Goal: Task Accomplishment & Management: Manage account settings

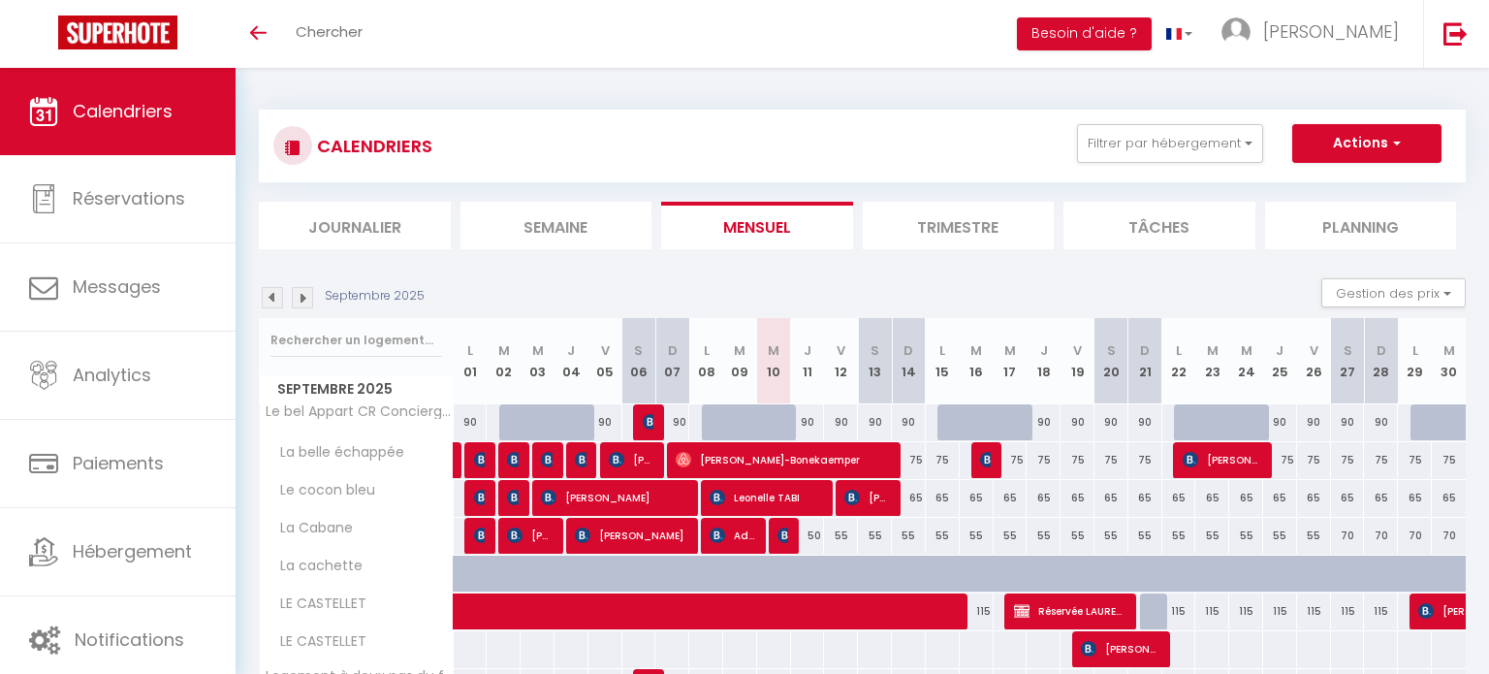
select select
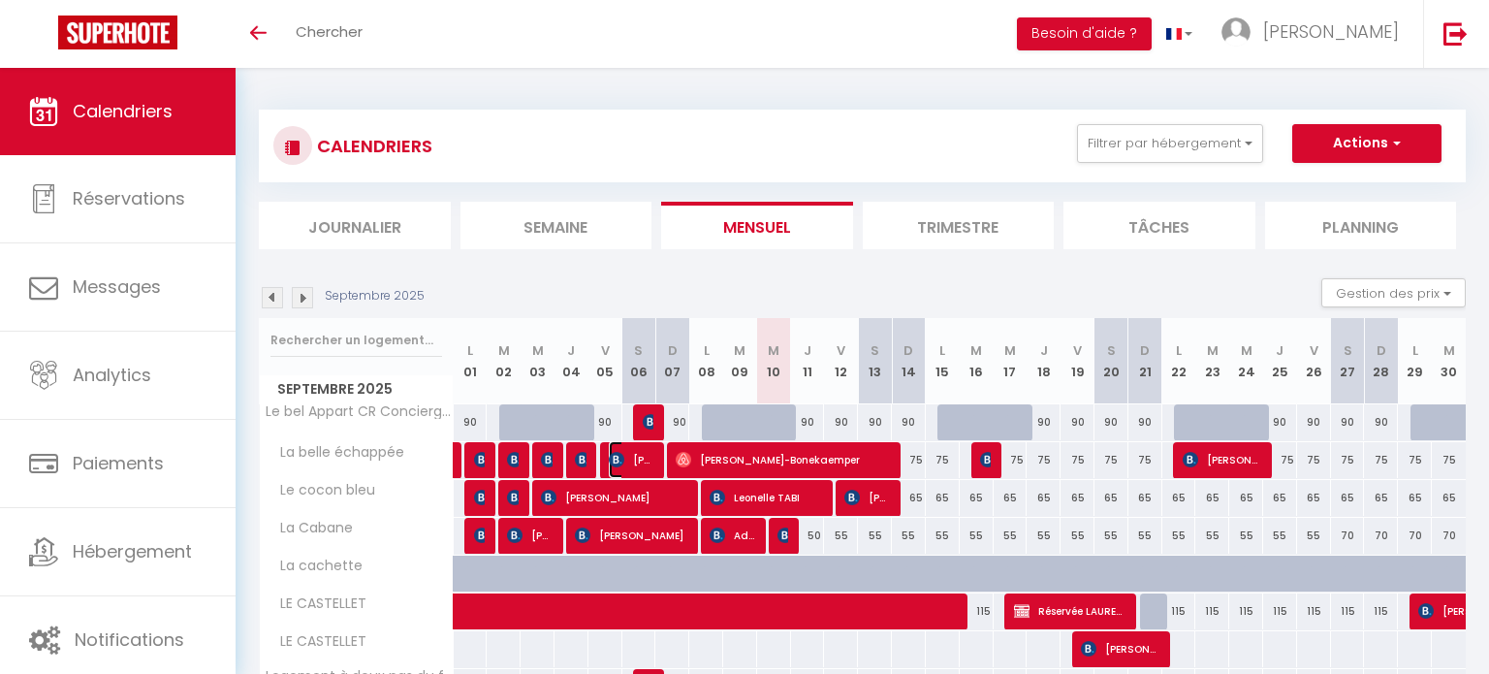
click at [623, 459] on img at bounding box center [617, 460] width 16 height 16
select select "OK"
select select "1"
select select "0"
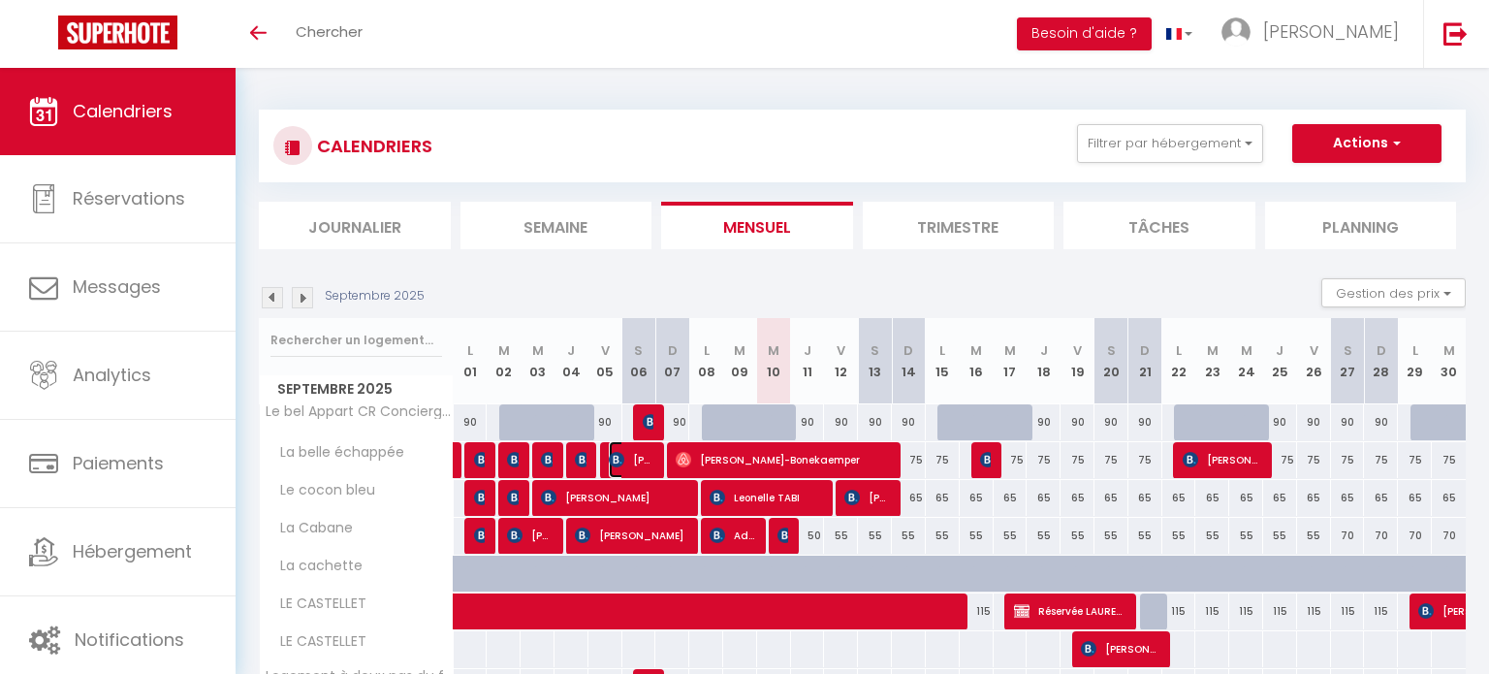
select select "1"
select select
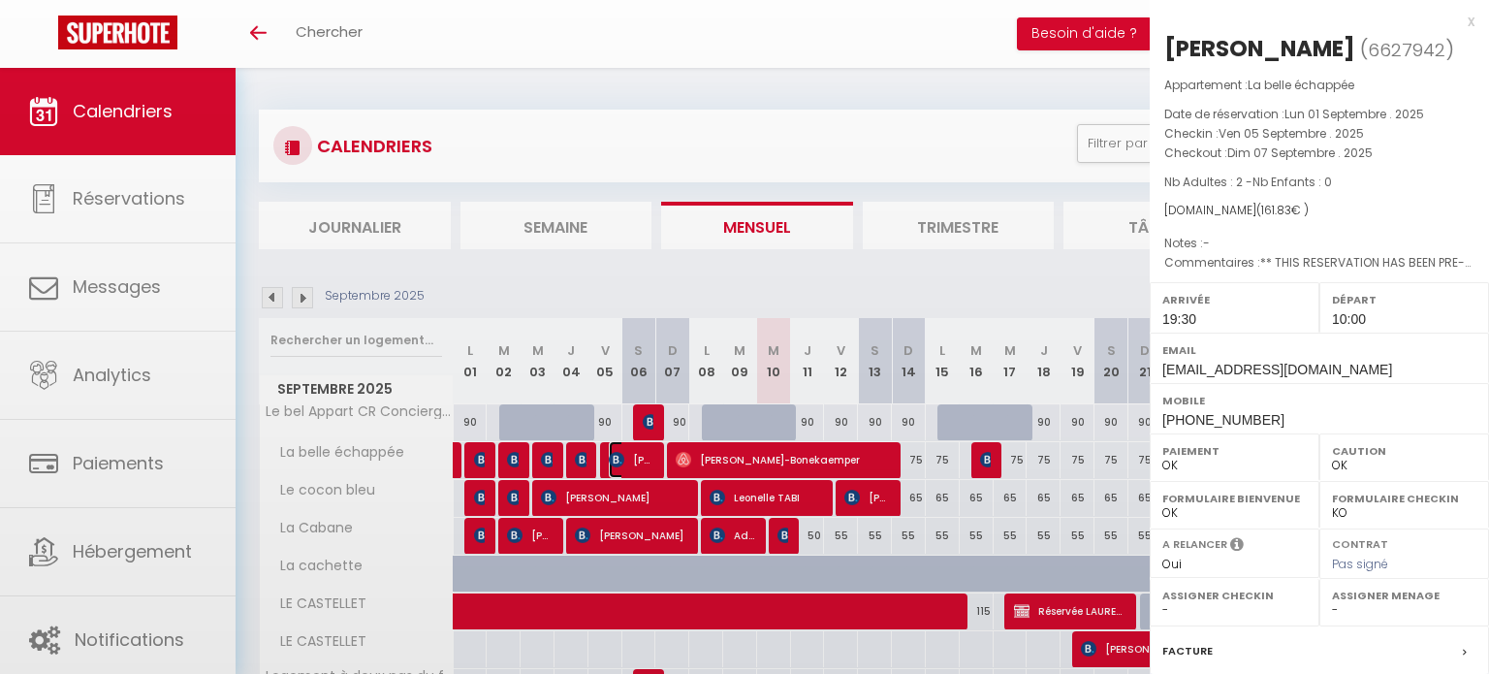
select select "41830"
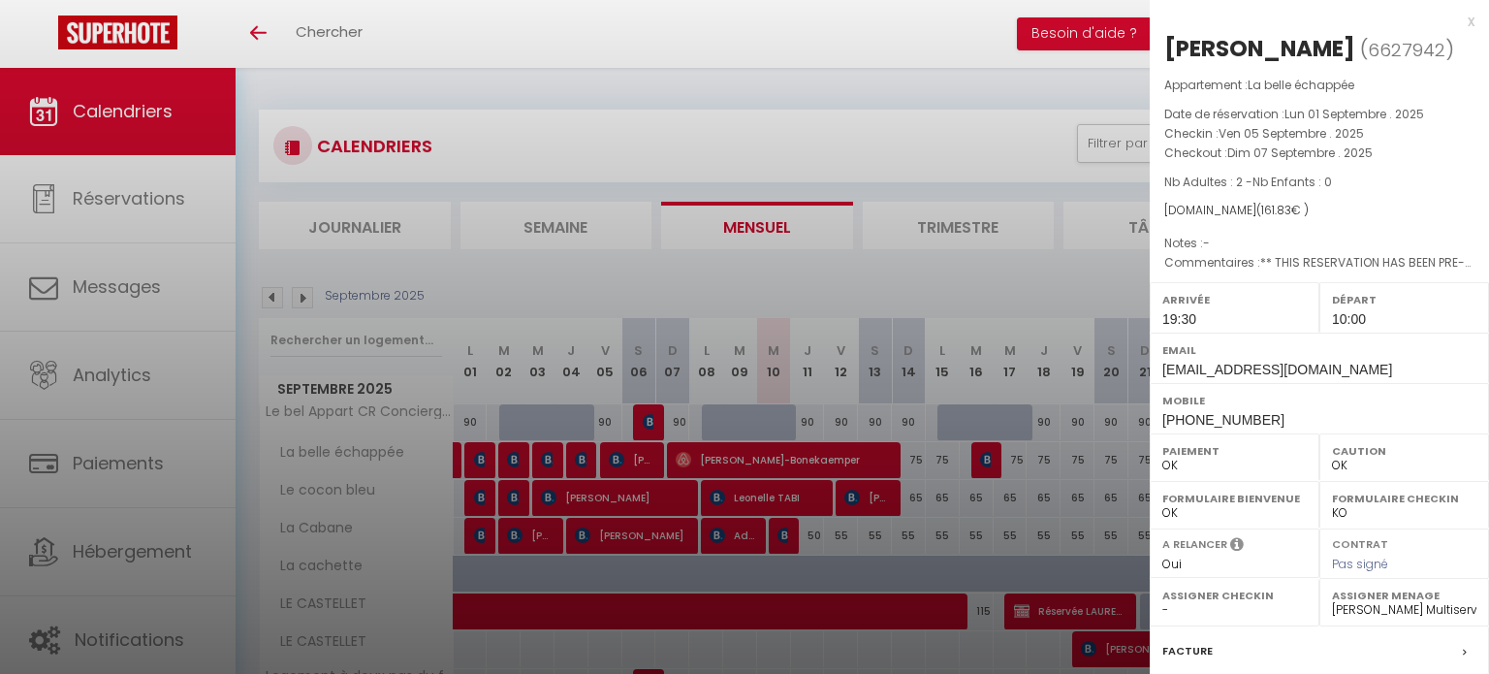
click at [670, 306] on div at bounding box center [744, 337] width 1489 height 674
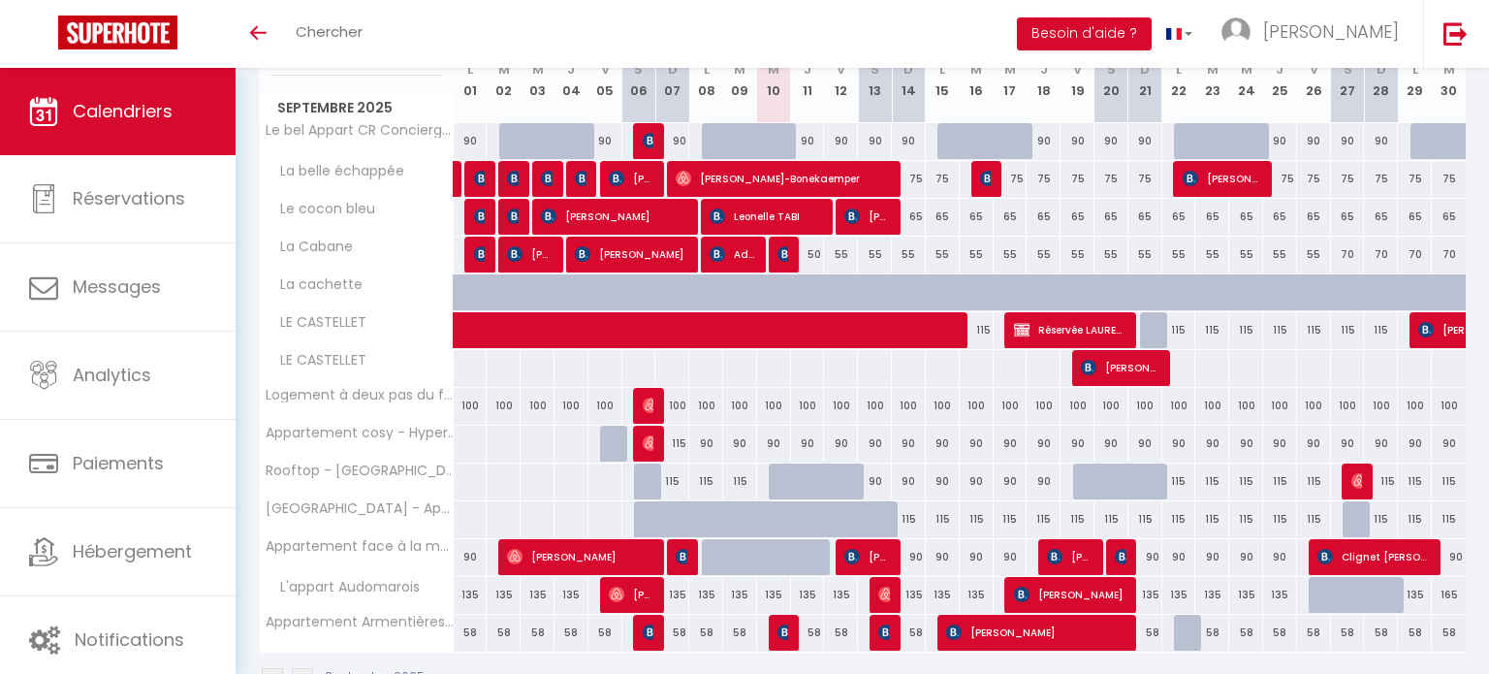
scroll to position [295, 0]
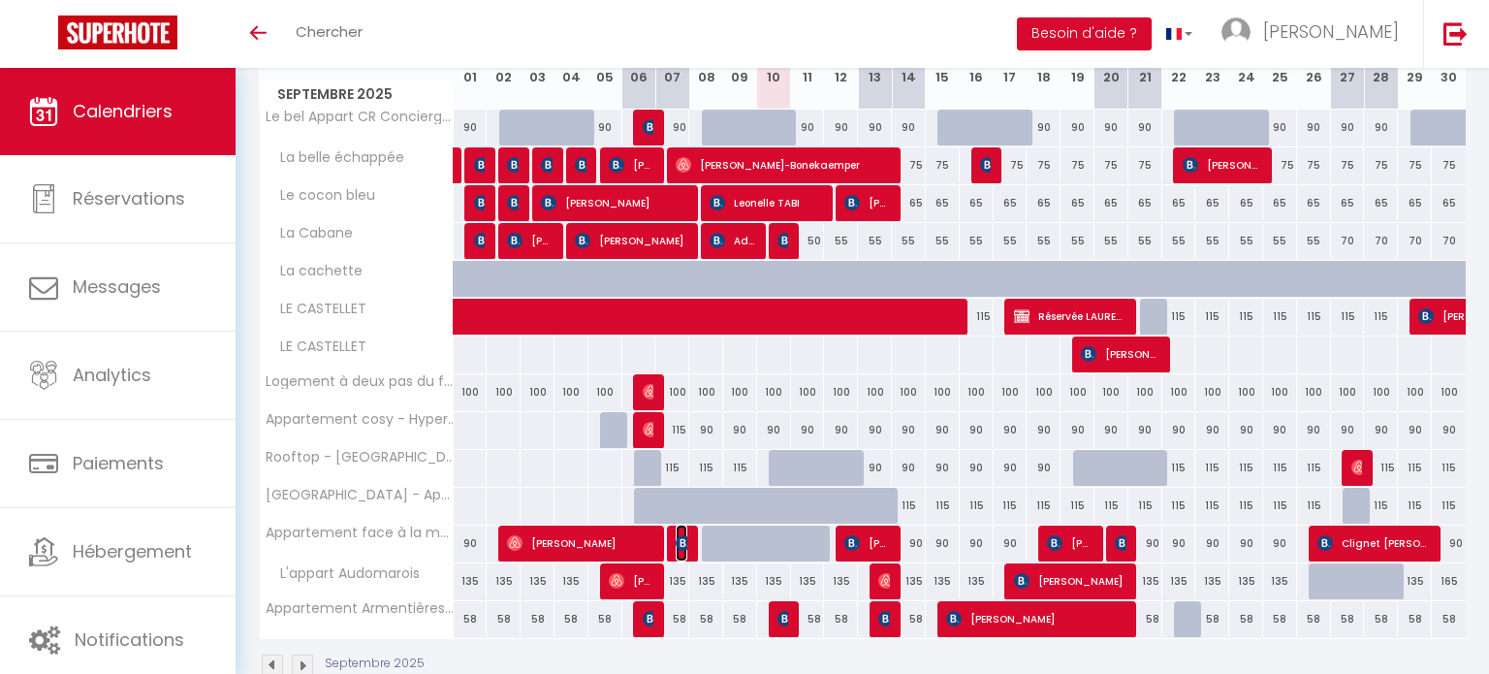
click at [676, 538] on img at bounding box center [683, 543] width 16 height 16
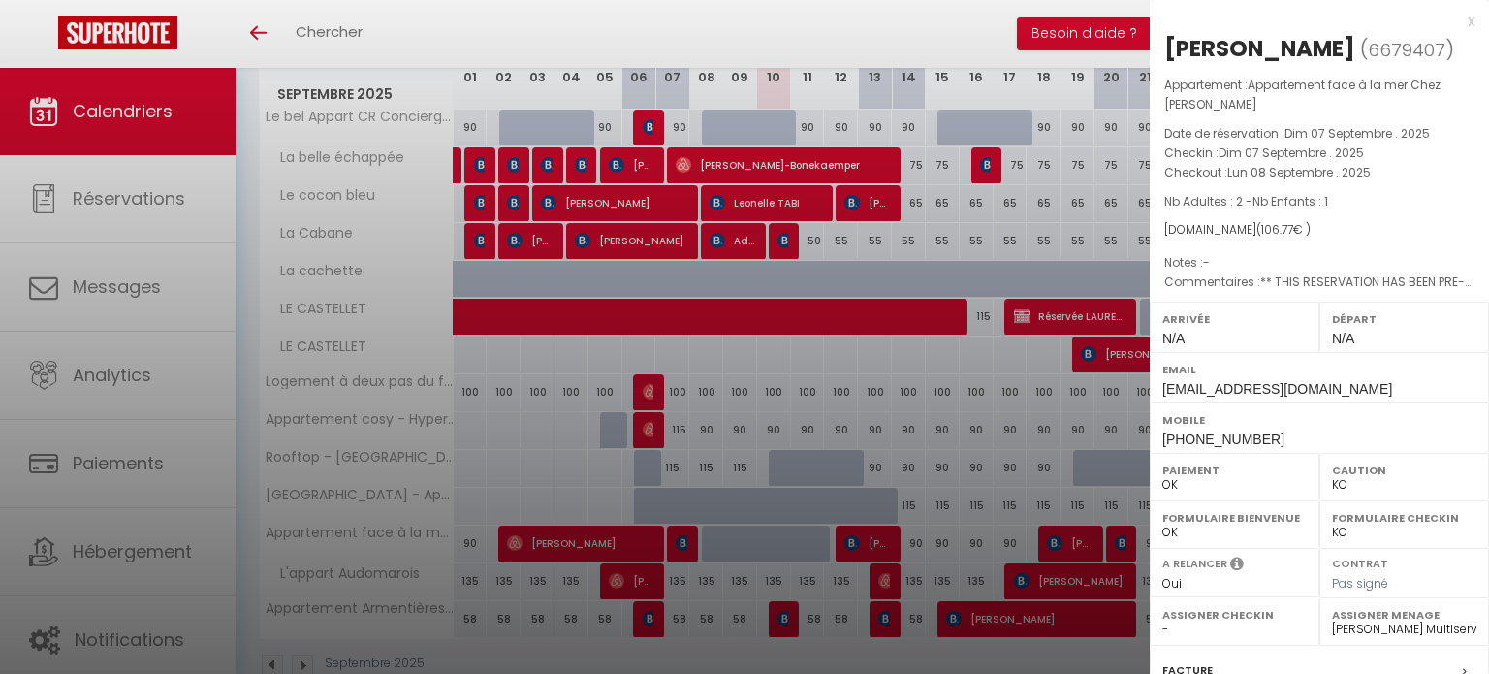
click at [682, 471] on div at bounding box center [744, 337] width 1489 height 674
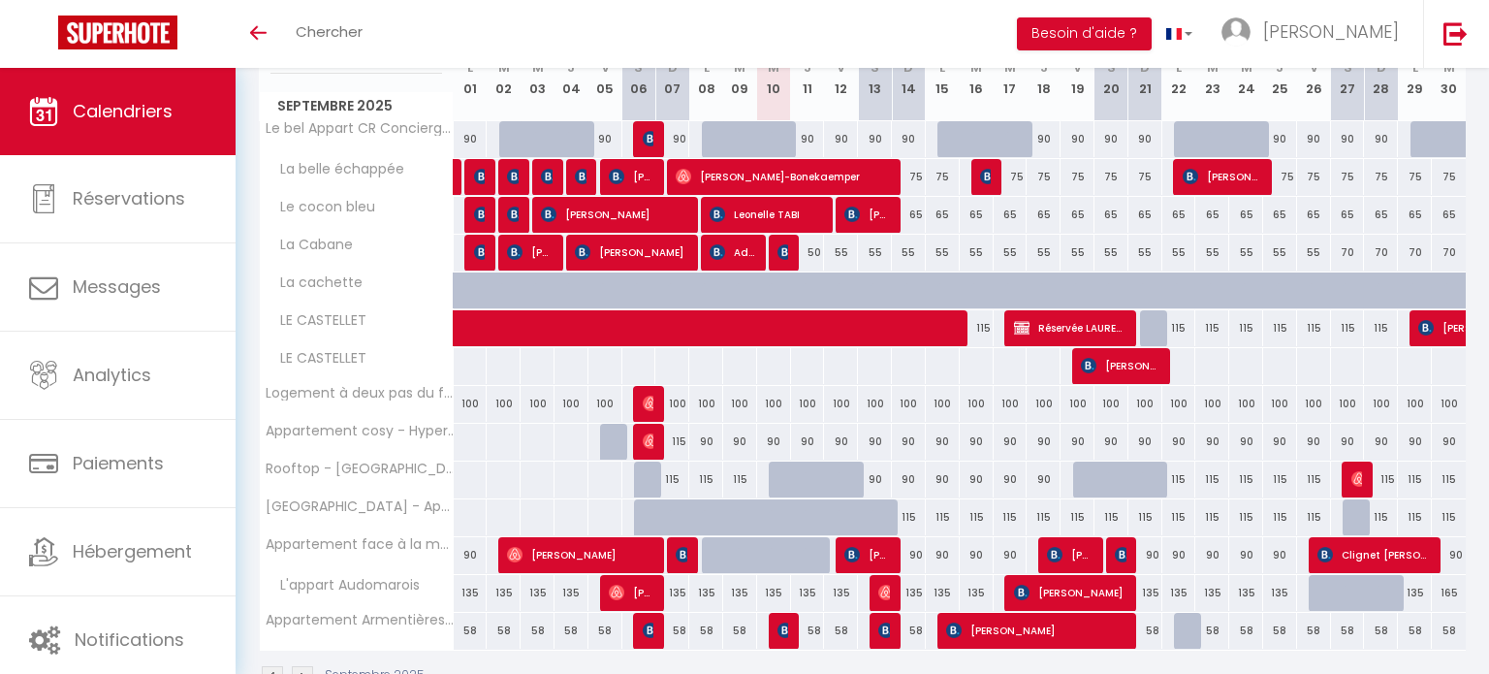
scroll to position [285, 0]
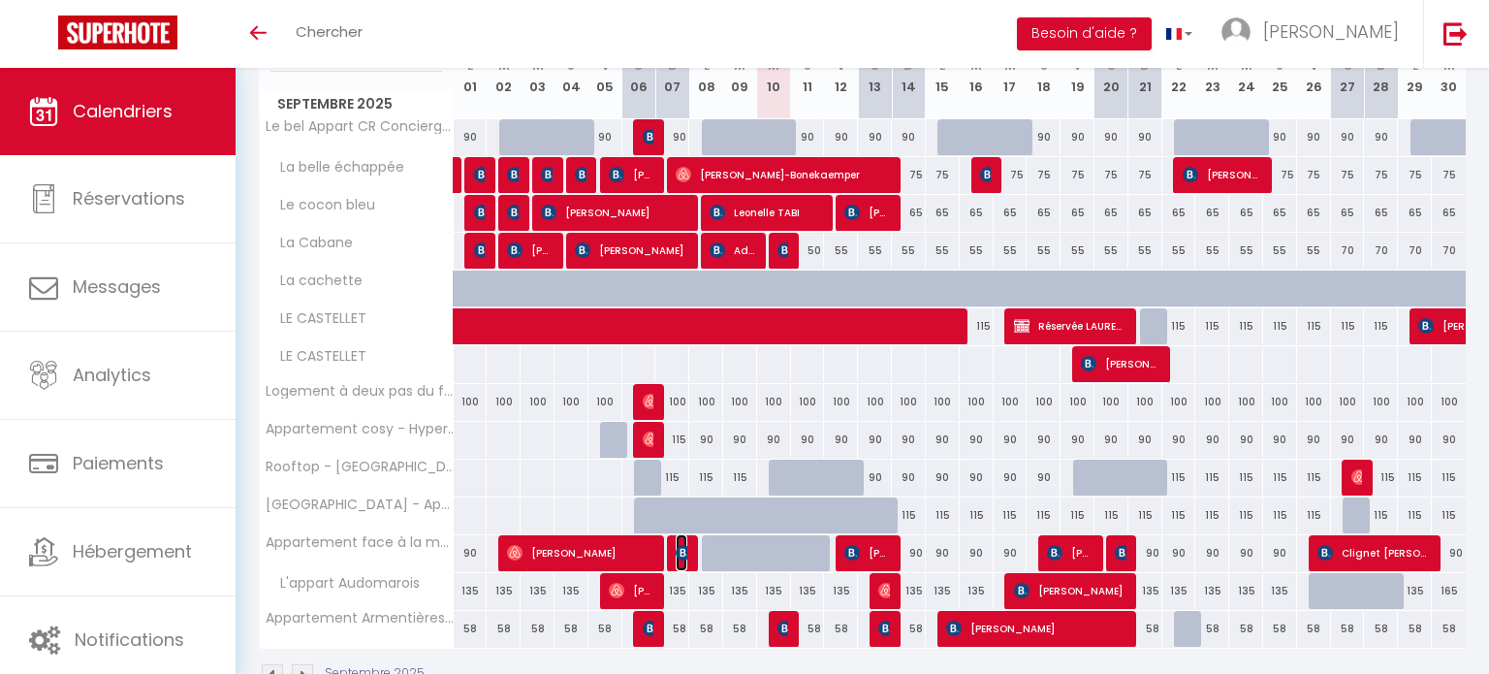
click at [675, 553] on img at bounding box center [683, 553] width 16 height 16
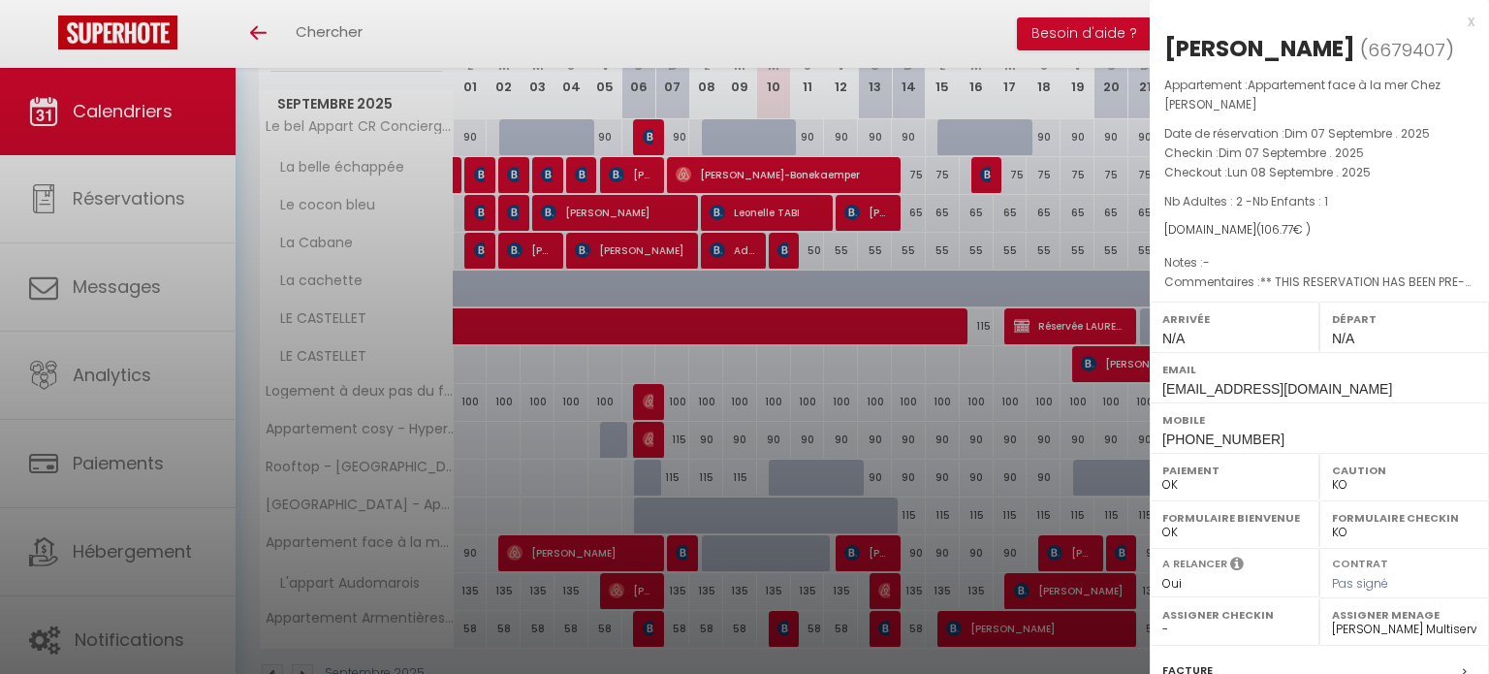
click at [606, 439] on div at bounding box center [744, 337] width 1489 height 674
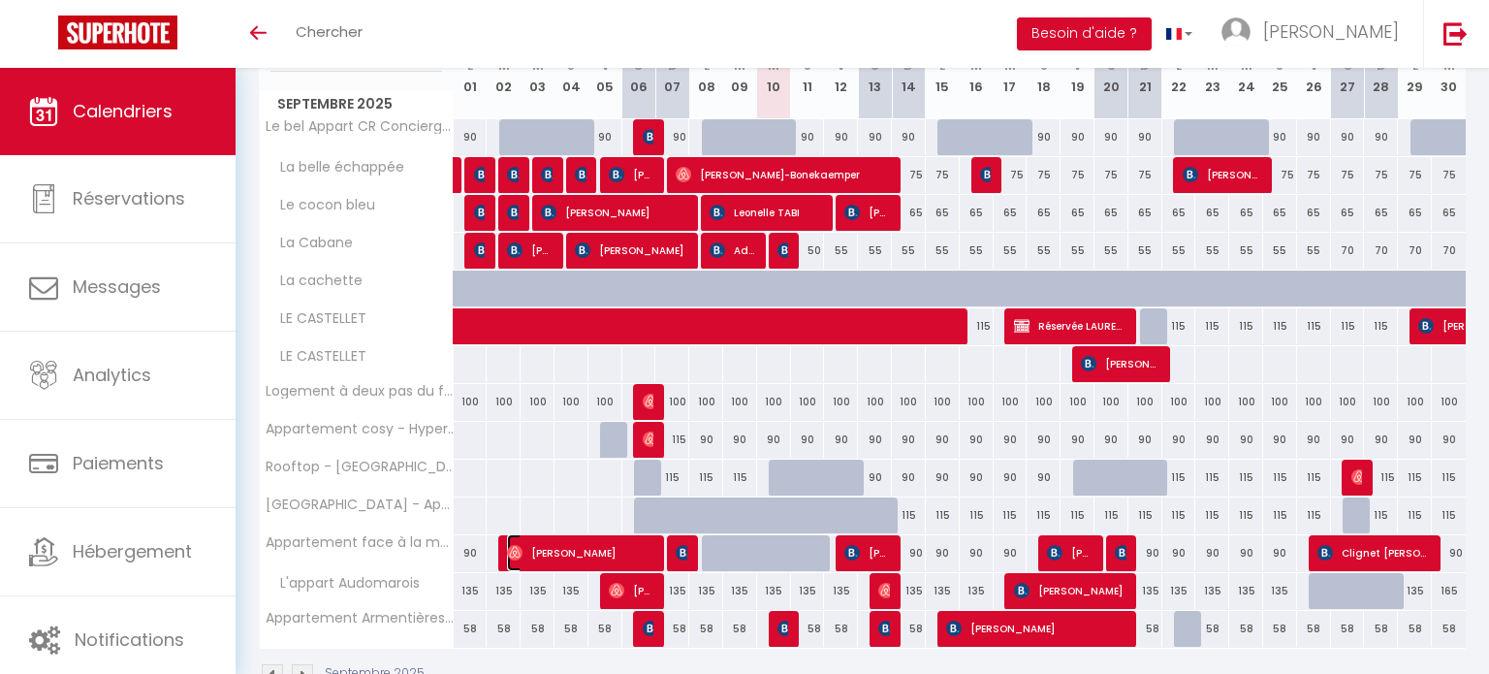
click at [603, 551] on span "[PERSON_NAME]" at bounding box center [580, 552] width 147 height 37
select select "OK"
select select "1"
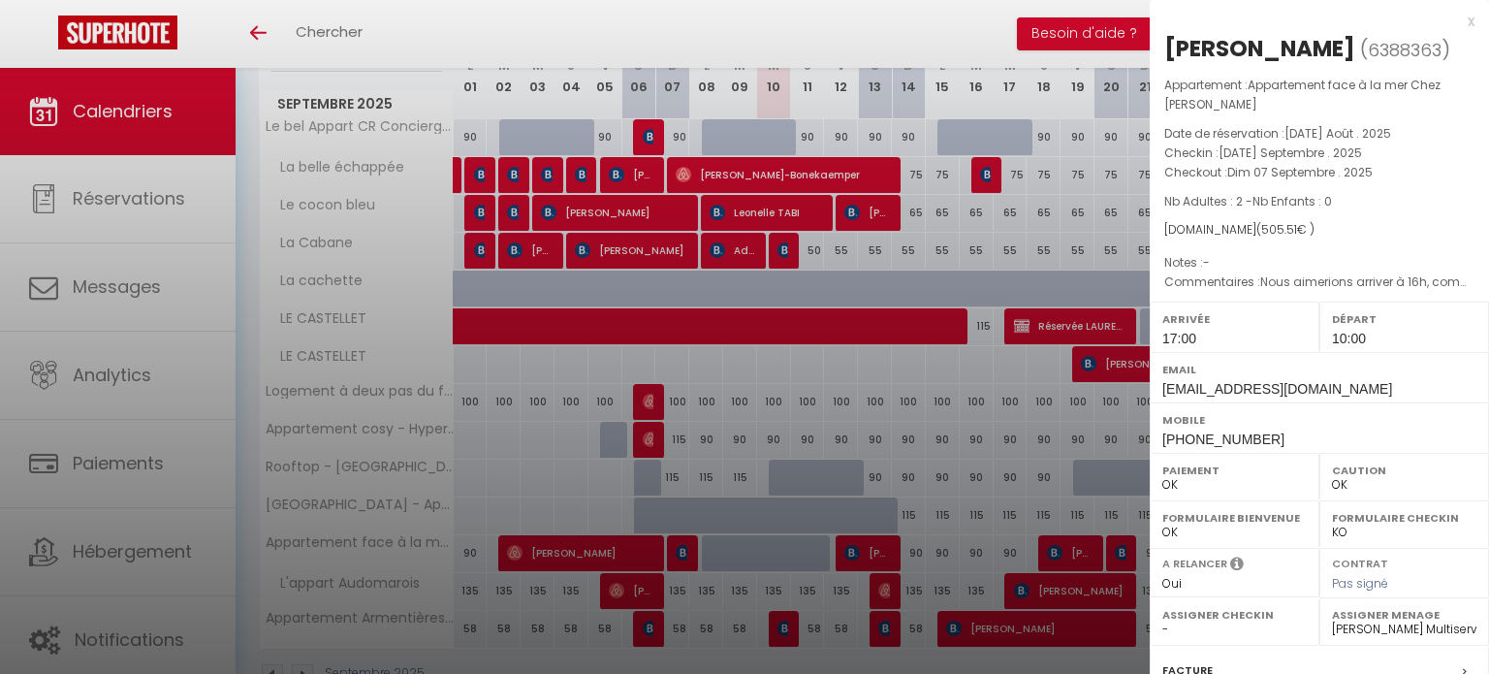
click at [601, 422] on div at bounding box center [744, 337] width 1489 height 674
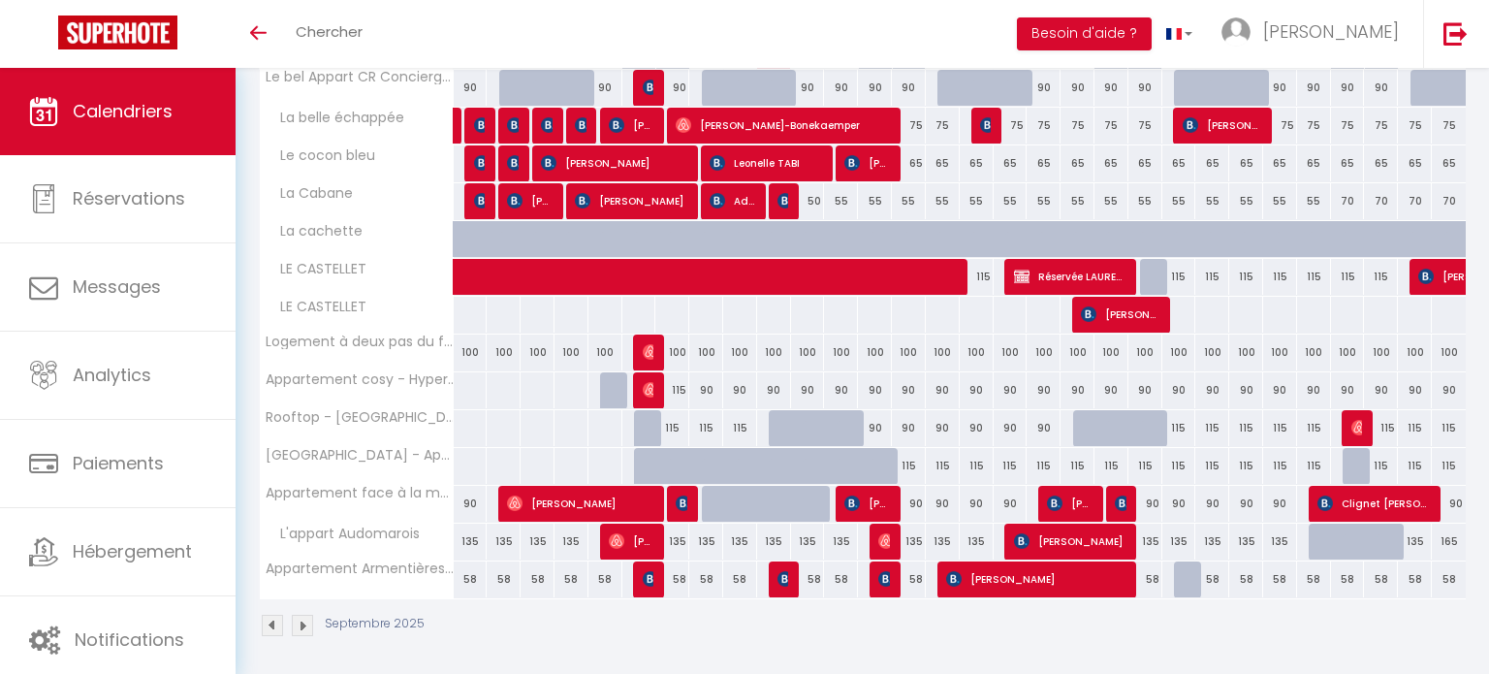
scroll to position [336, 0]
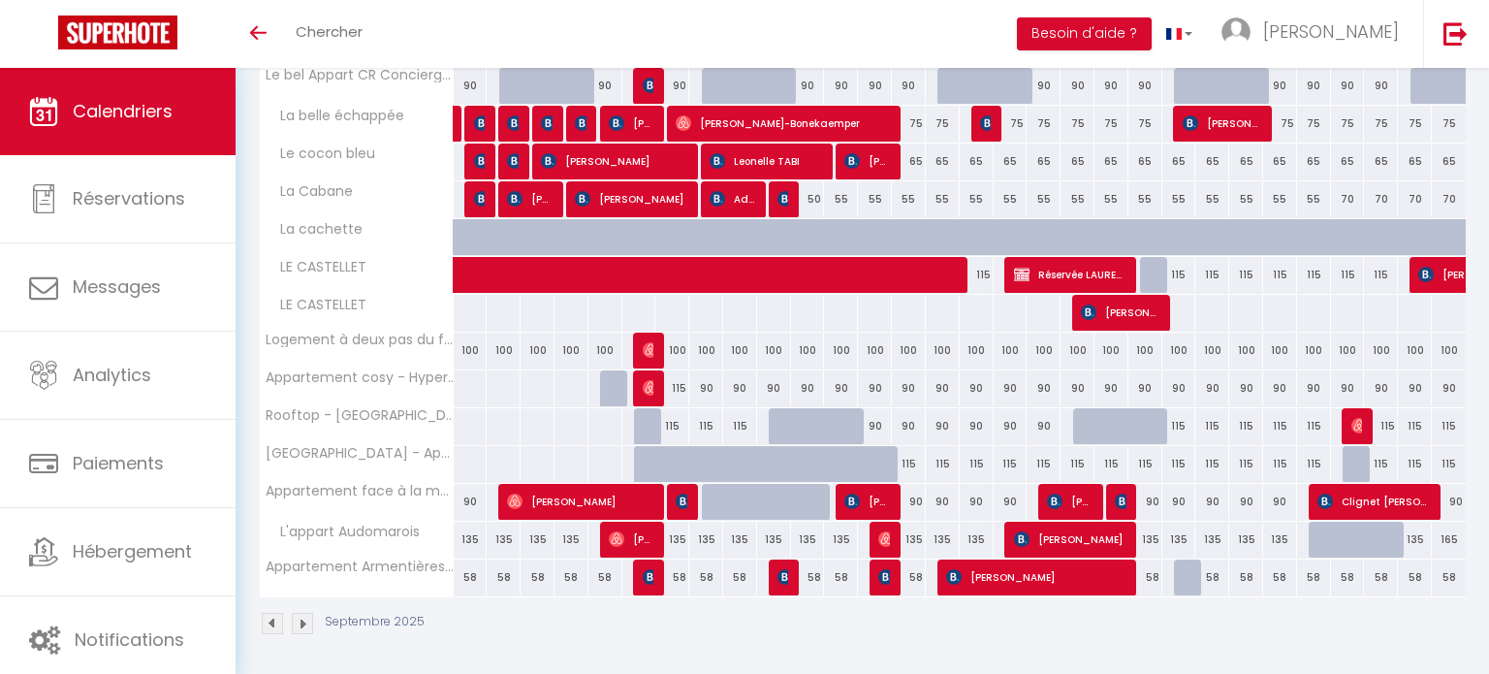
click at [268, 619] on img at bounding box center [272, 622] width 21 height 21
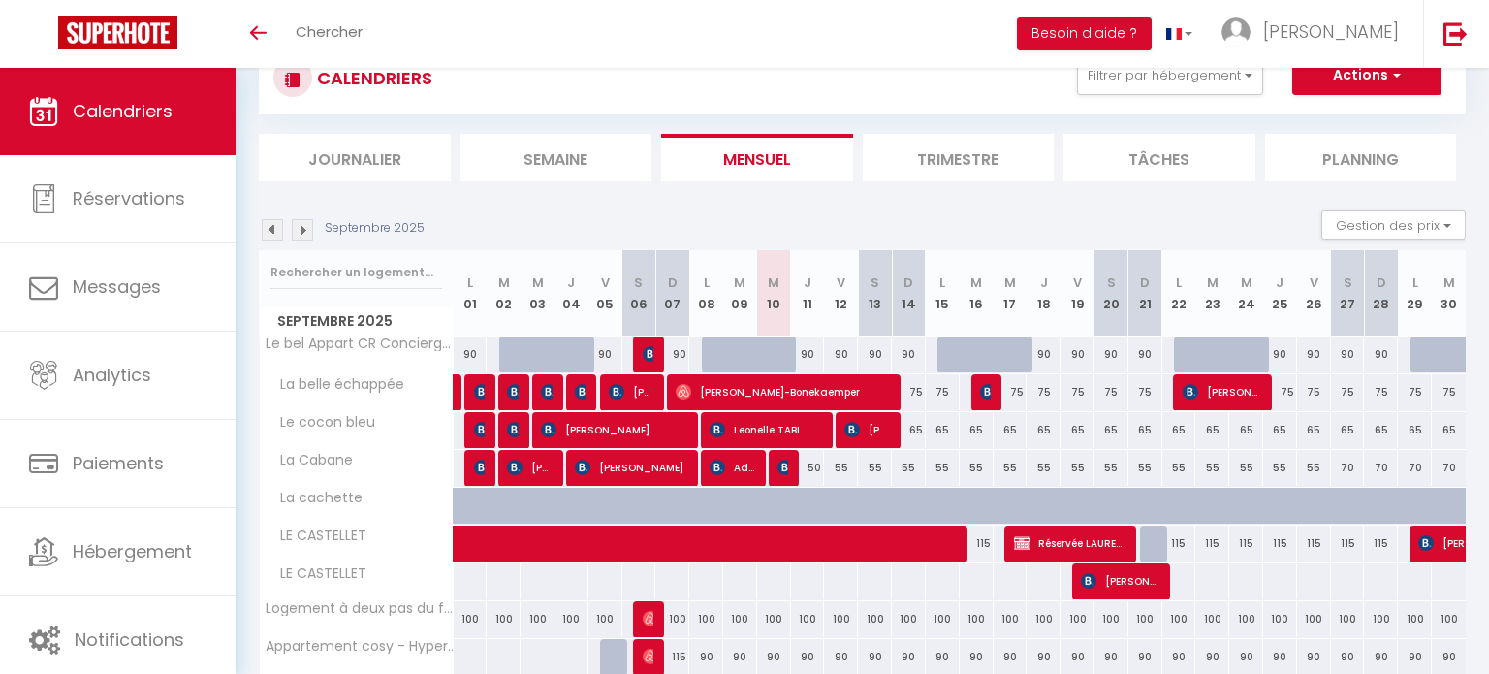
select select "0"
select select "41830"
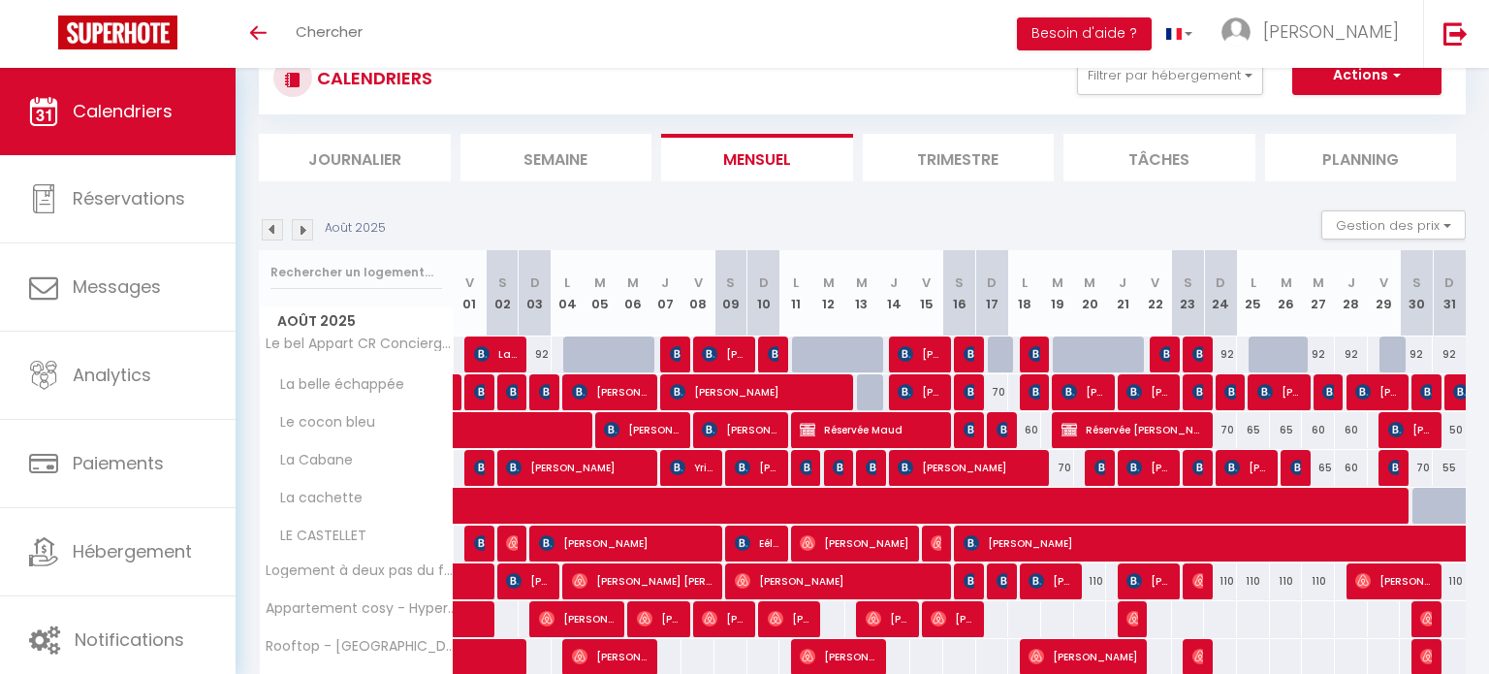
scroll to position [298, 0]
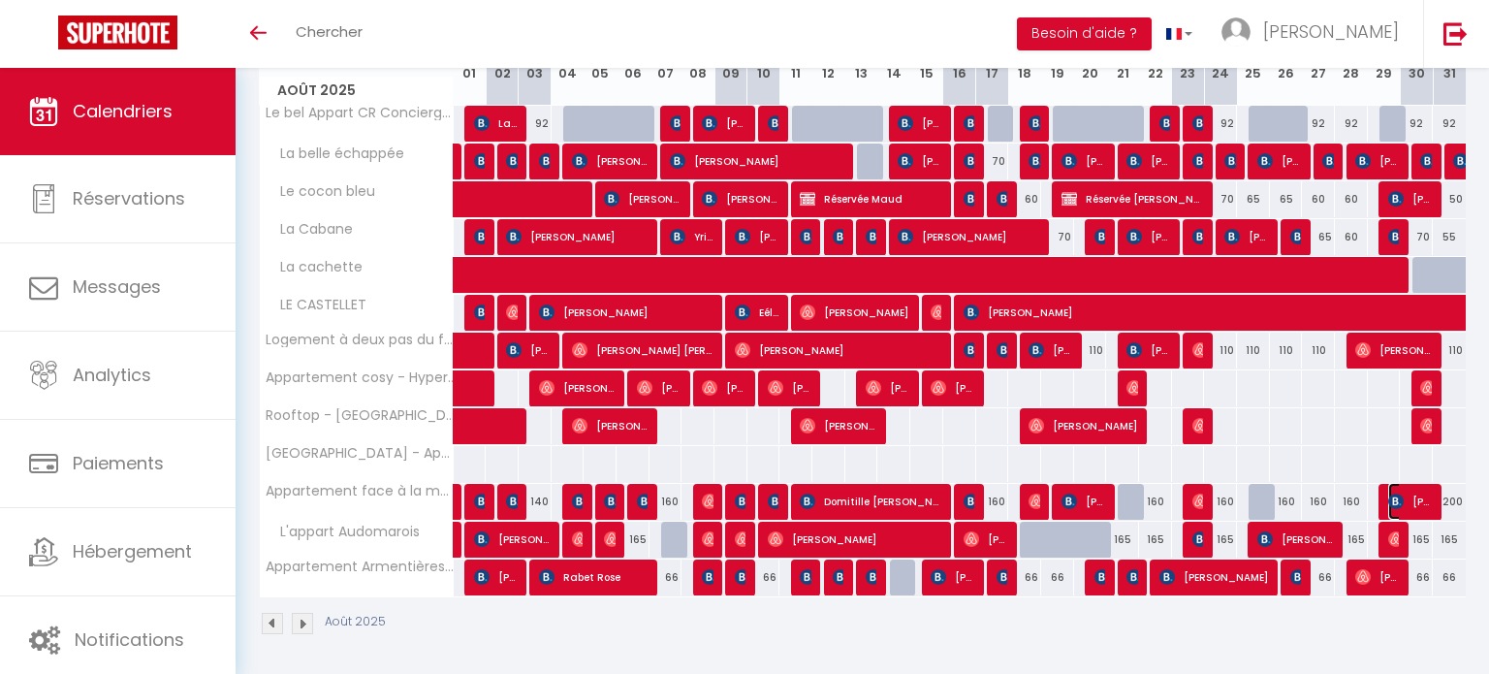
click at [1407, 493] on span "[PERSON_NAME]" at bounding box center [1410, 501] width 44 height 37
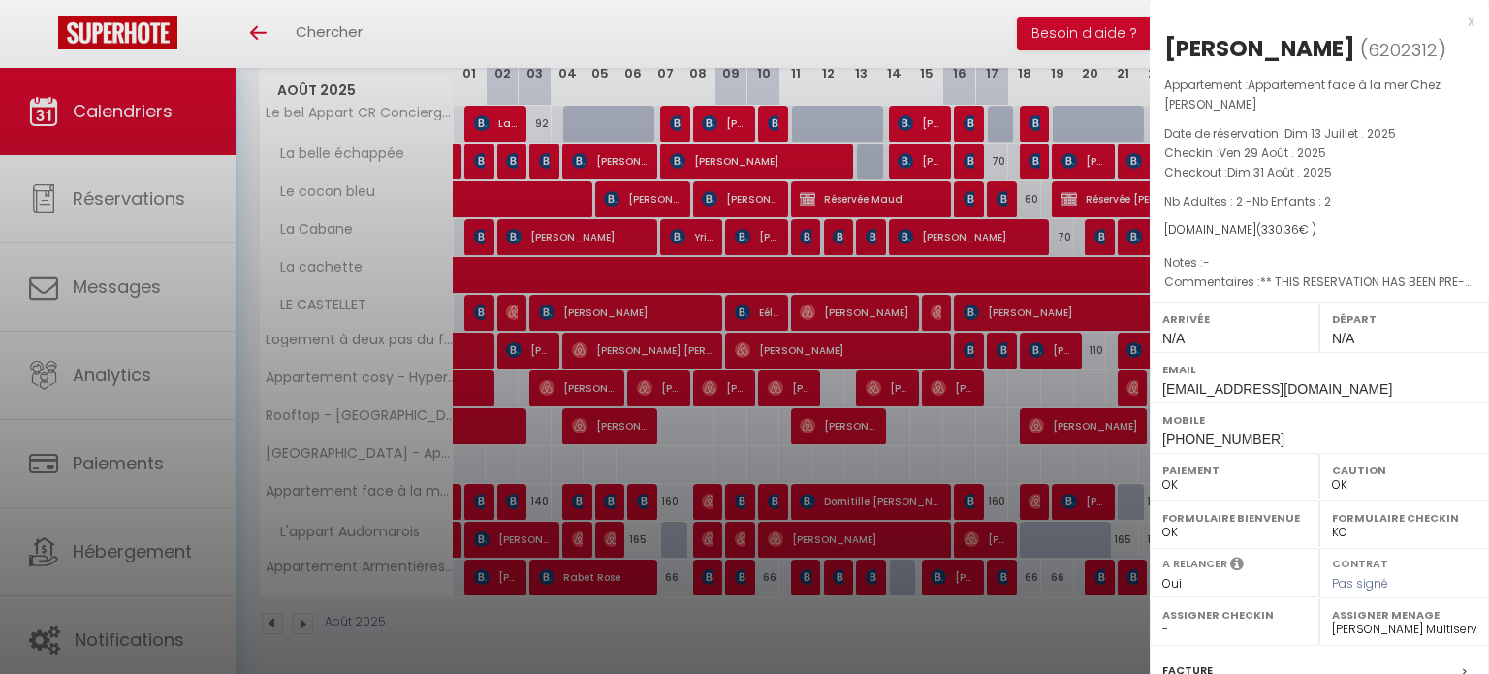
click at [1046, 464] on div at bounding box center [744, 337] width 1489 height 674
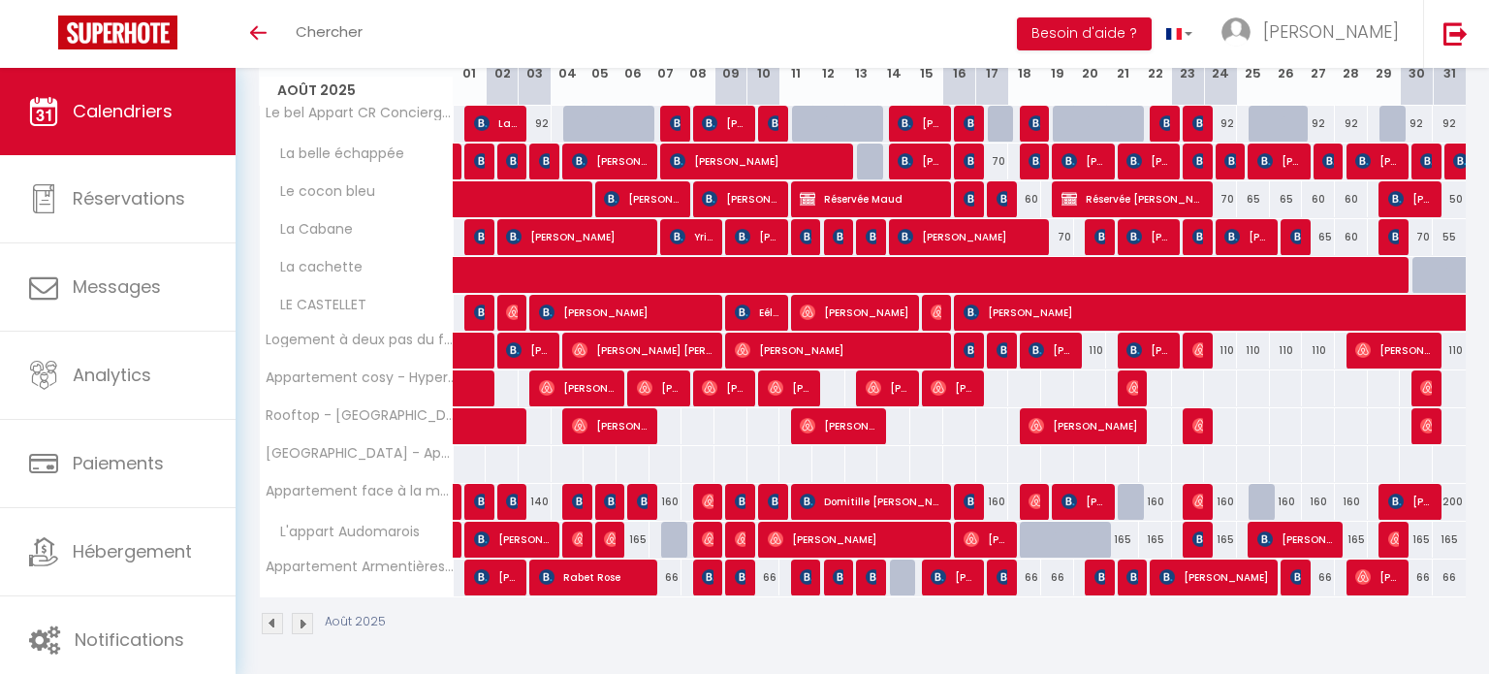
click at [304, 614] on img at bounding box center [302, 622] width 21 height 21
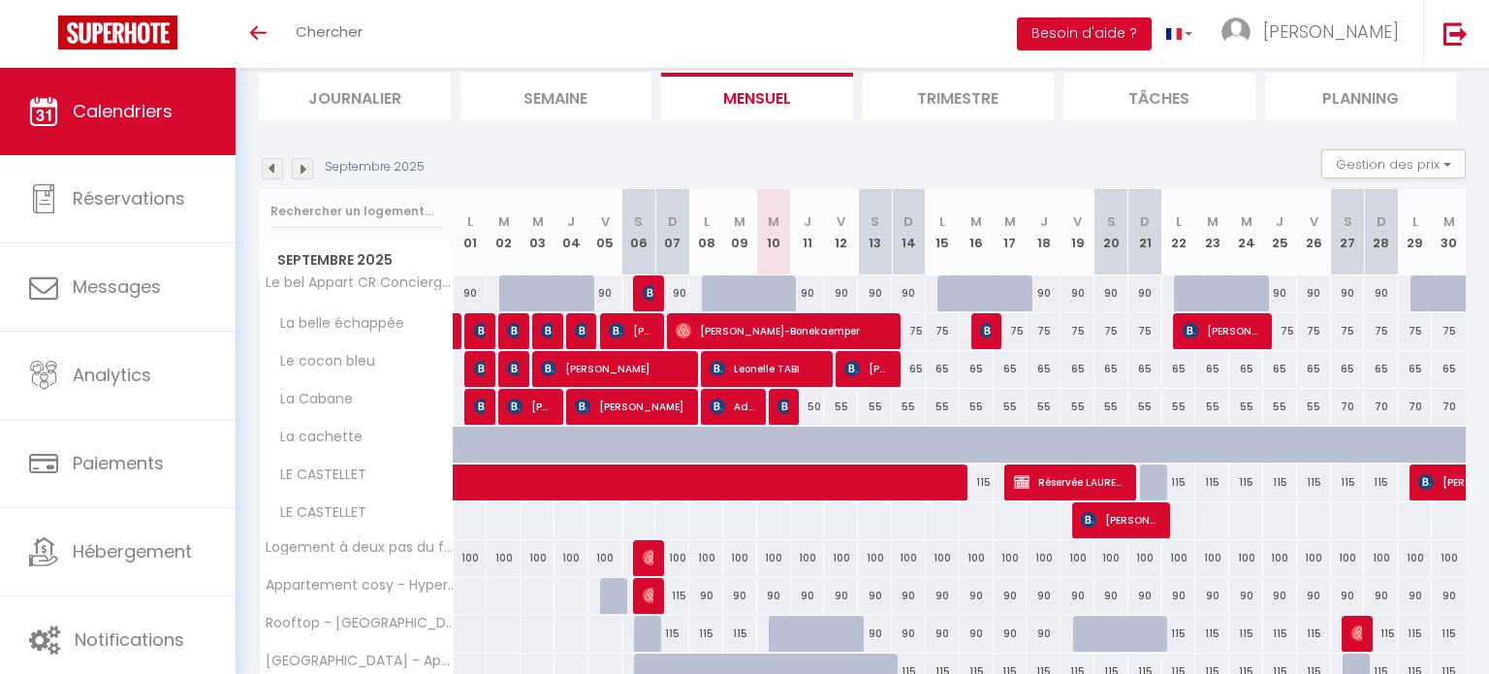
scroll to position [0, 0]
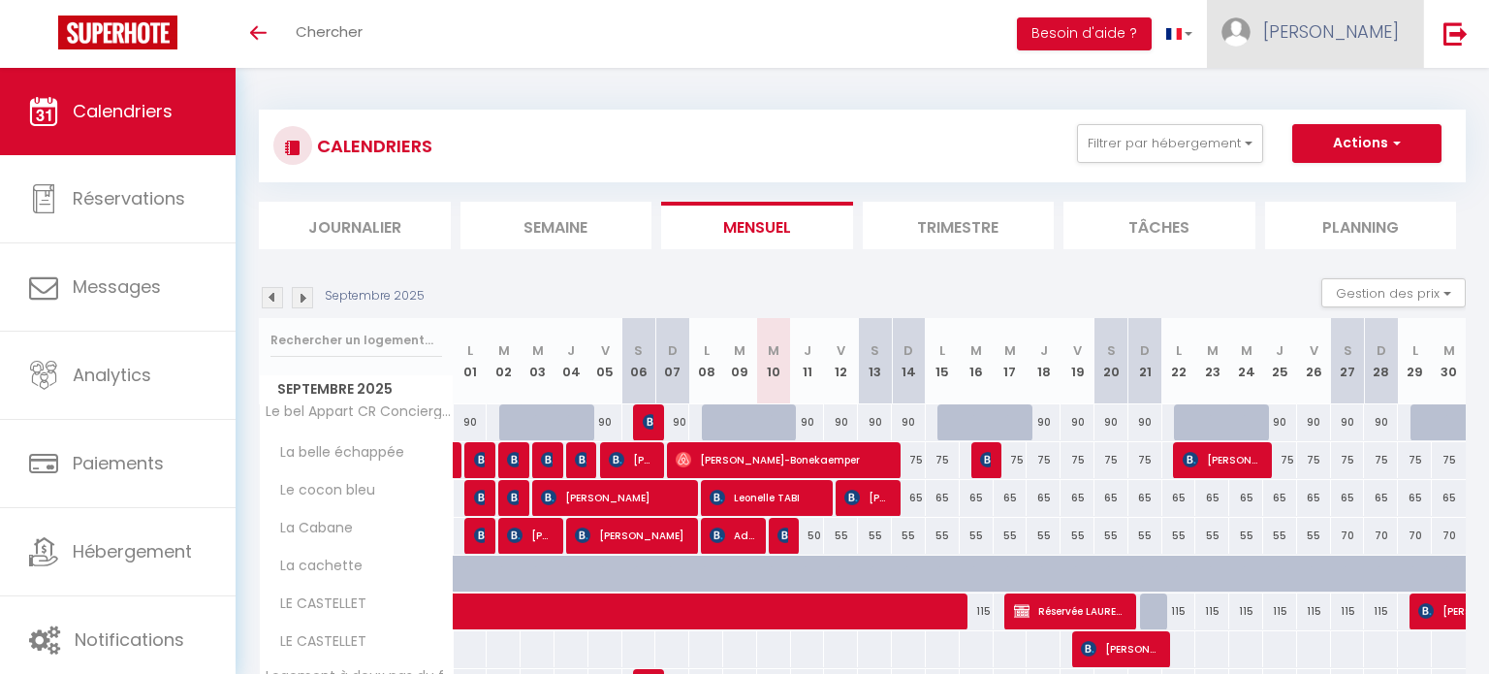
click at [1366, 42] on span "[PERSON_NAME]" at bounding box center [1331, 31] width 136 height 24
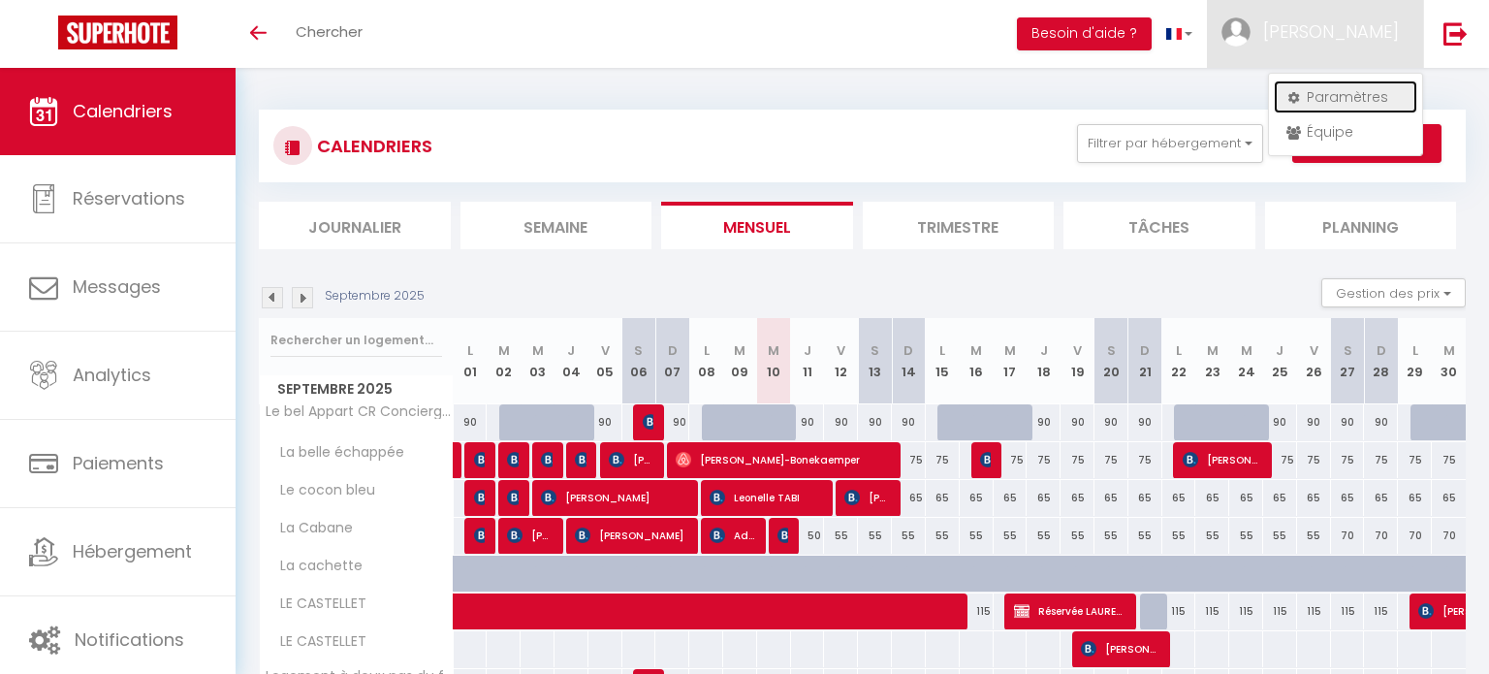
click at [1345, 83] on link "Paramètres" at bounding box center [1344, 96] width 143 height 33
select select "fr"
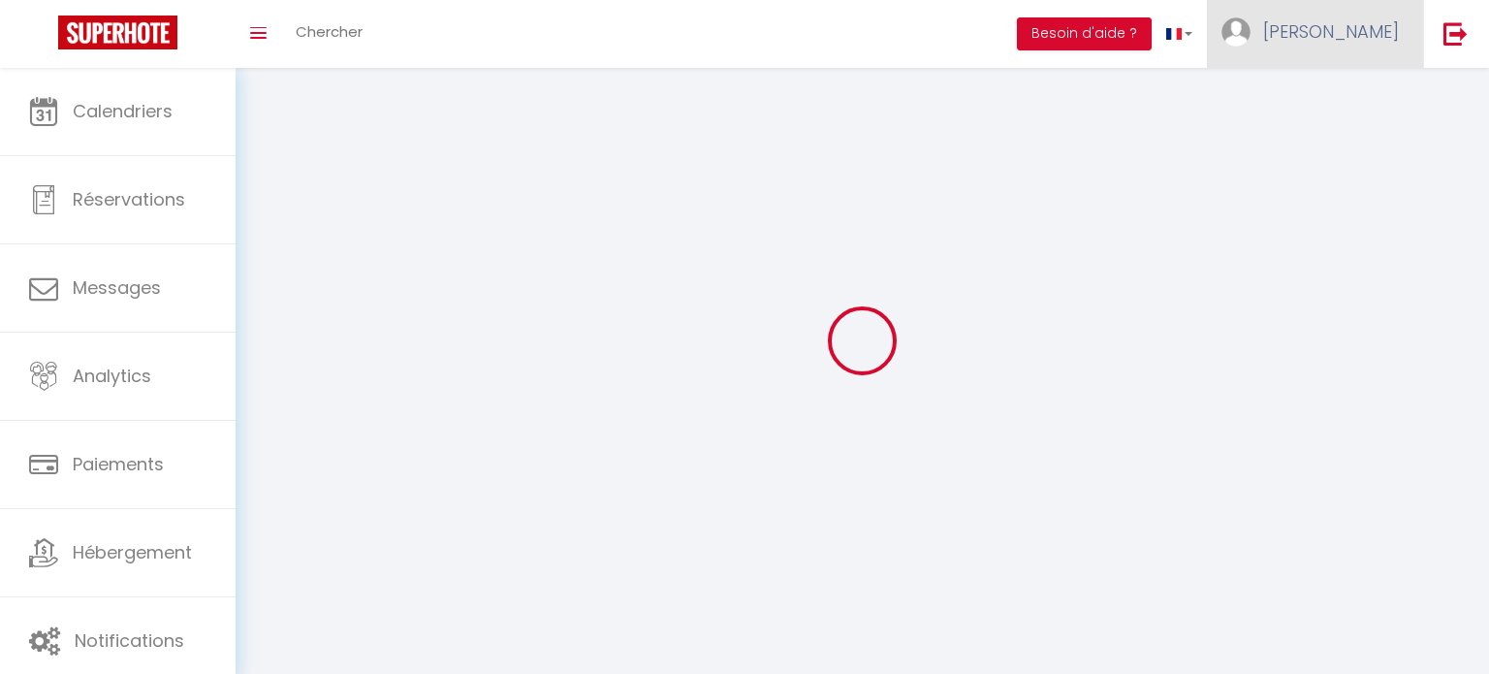
type input "[PERSON_NAME]"
type input "BRUMACHON"
type input "0633940806"
type input "[STREET_ADDRESS]"
type input "59190"
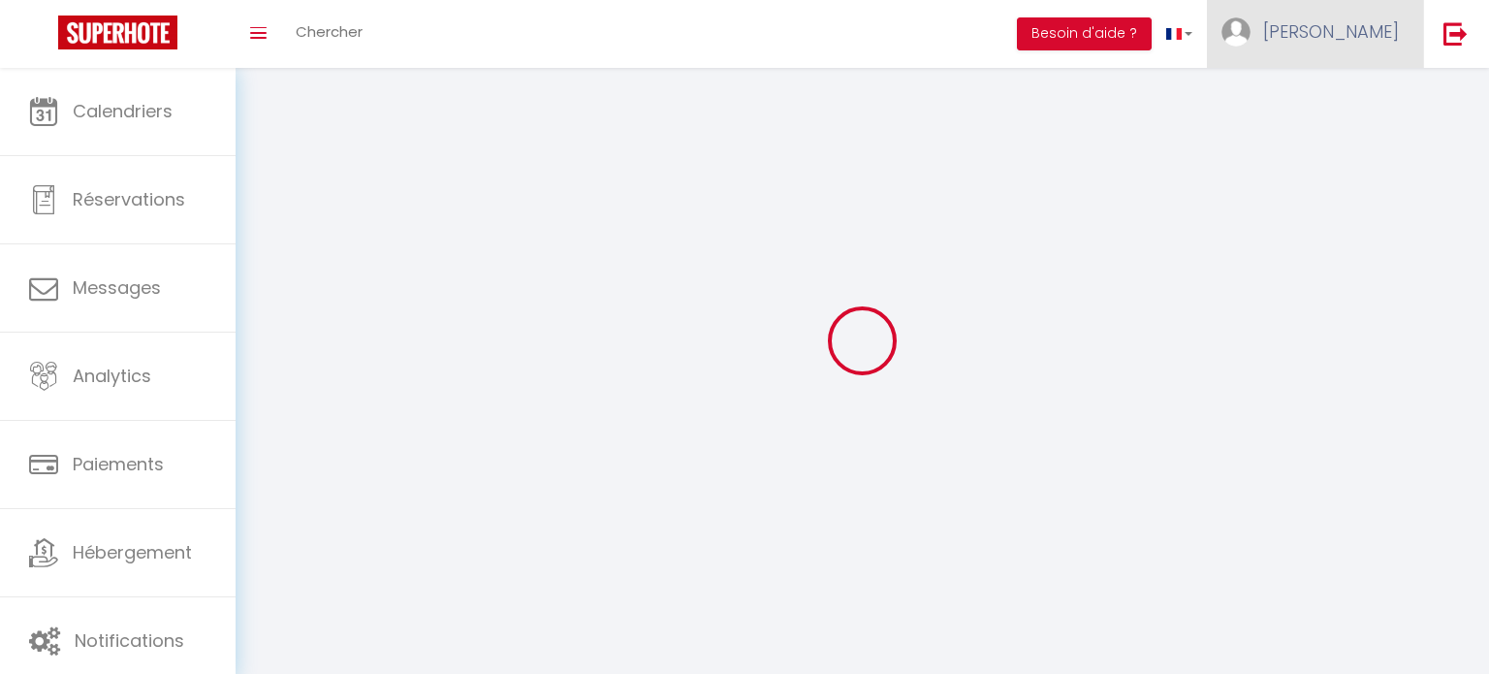
type input "HAZEBROUCK"
type input "mv68ZHvi86IvS13GEyahFilok"
type input "9Km2bGKyKQZeJjYcbzsnDK5Ux"
type input "[URL][DOMAIN_NAME]"
select select "28"
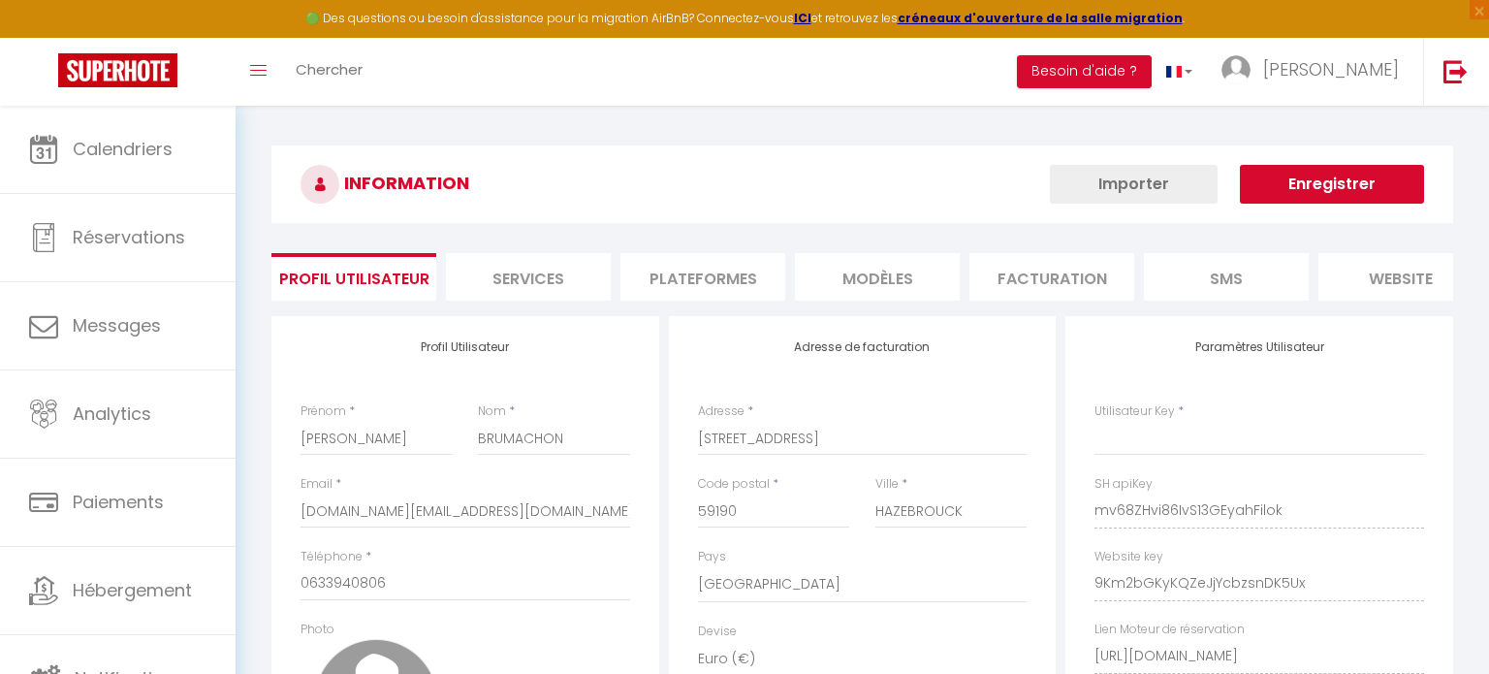
type input "mv68ZHvi86IvS13GEyahFilok"
type input "9Km2bGKyKQZeJjYcbzsnDK5Ux"
type input "[URL][DOMAIN_NAME]"
select select "fr"
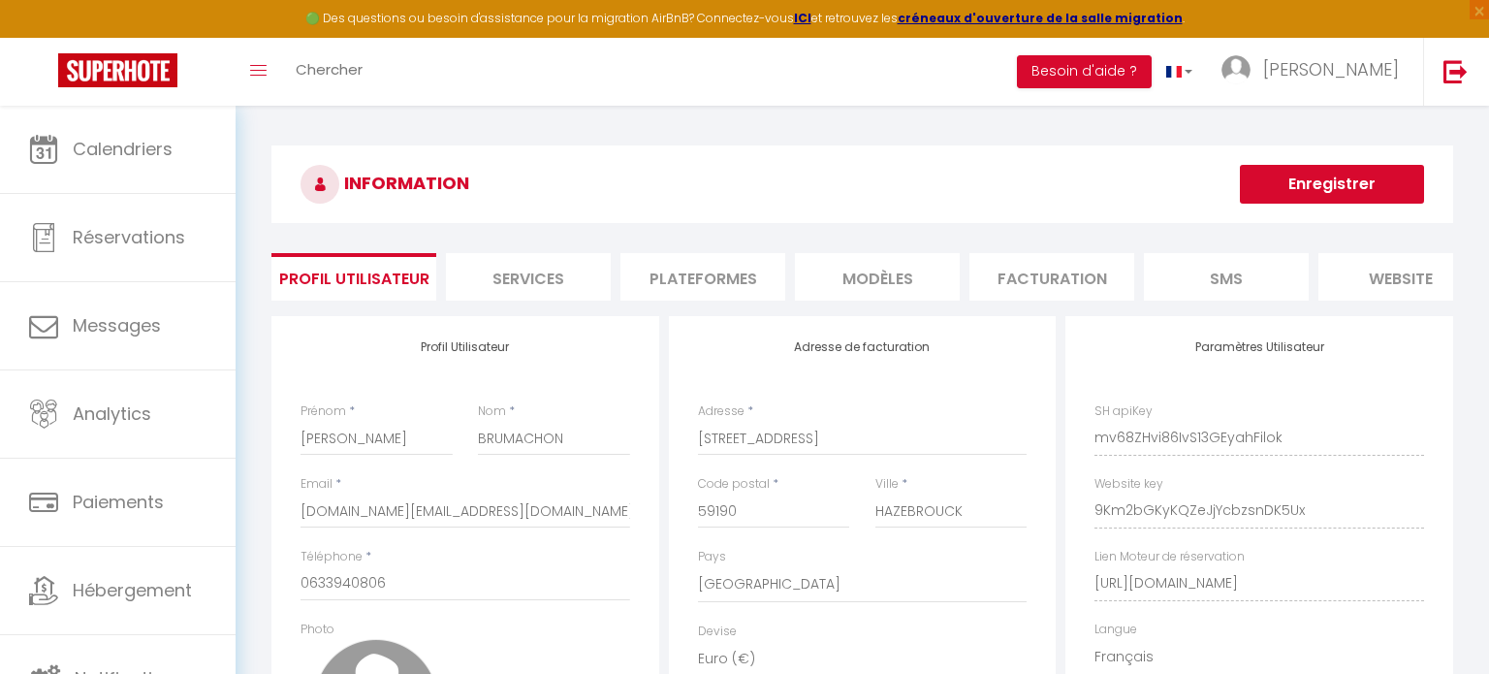
click at [527, 273] on li "Services" at bounding box center [528, 276] width 165 height 47
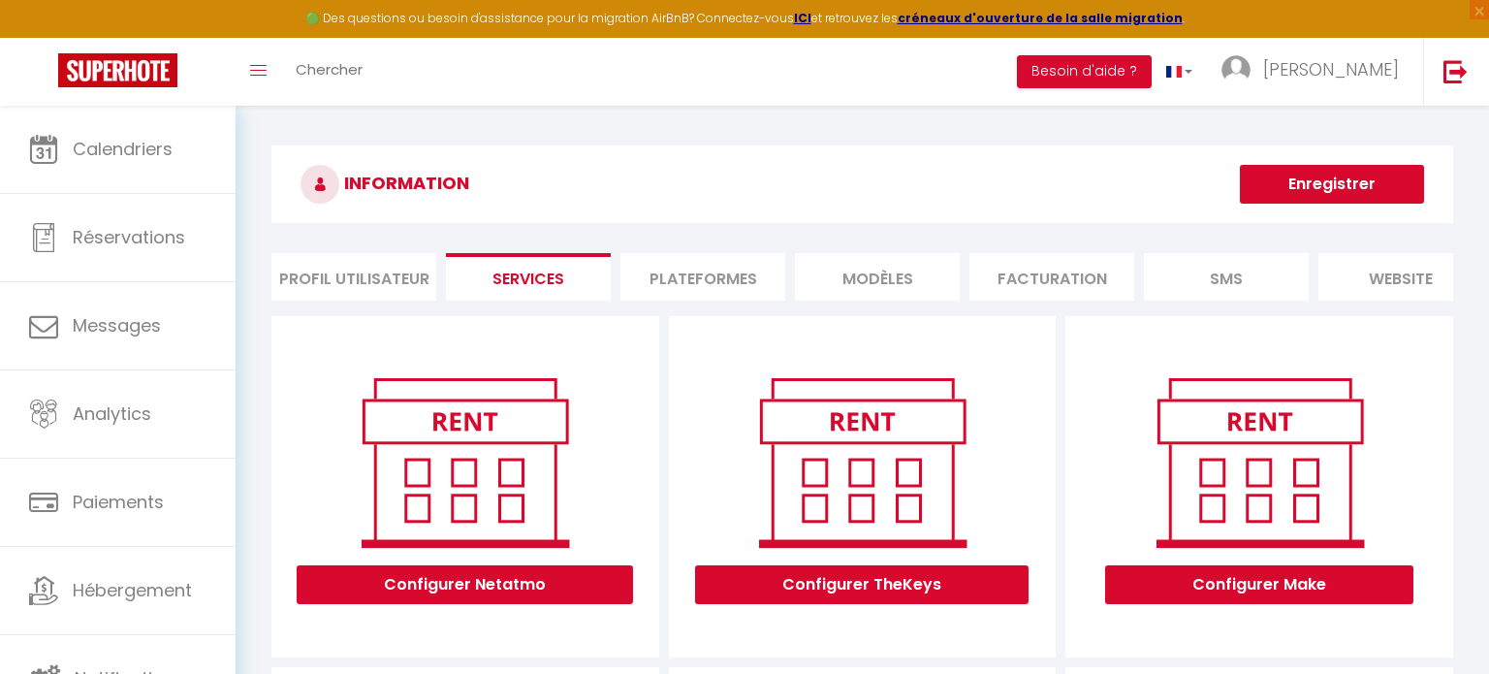
click at [1445, 262] on li "website" at bounding box center [1400, 276] width 165 height 47
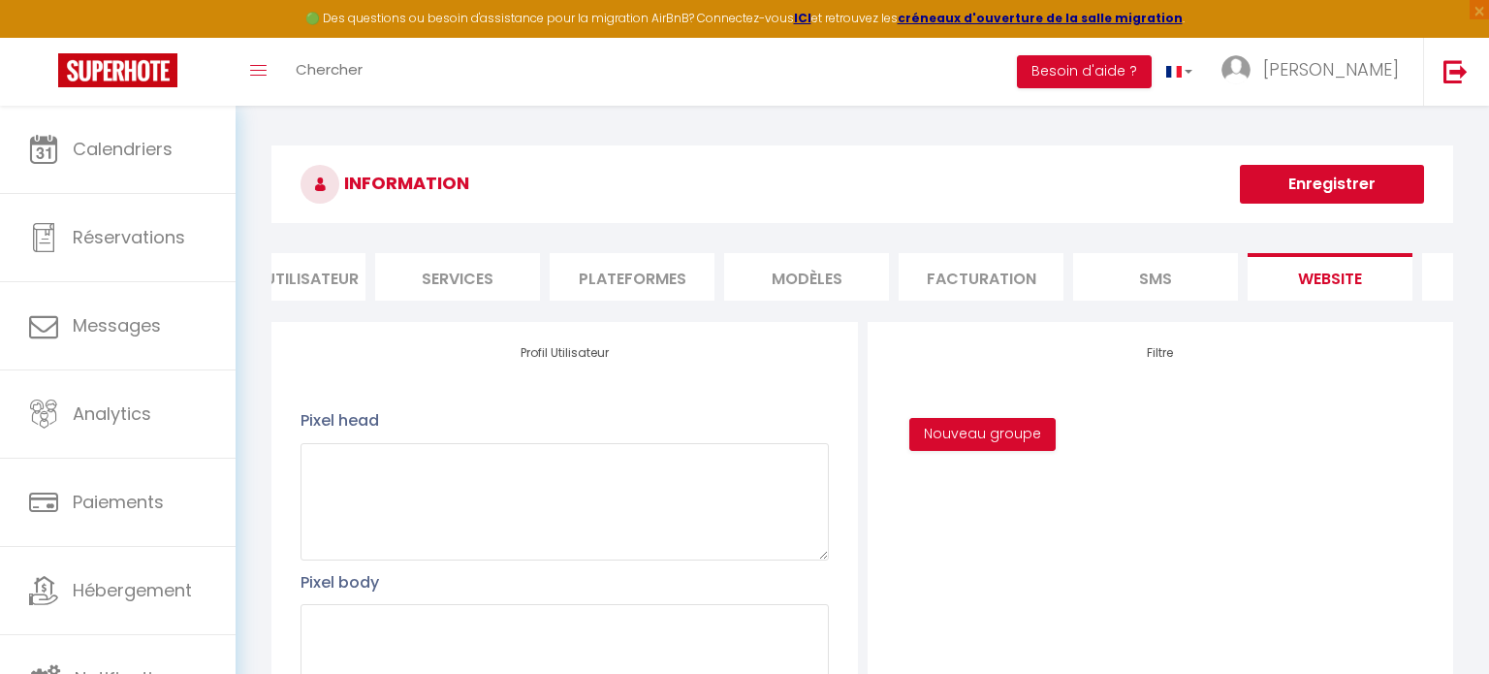
scroll to position [0, 213]
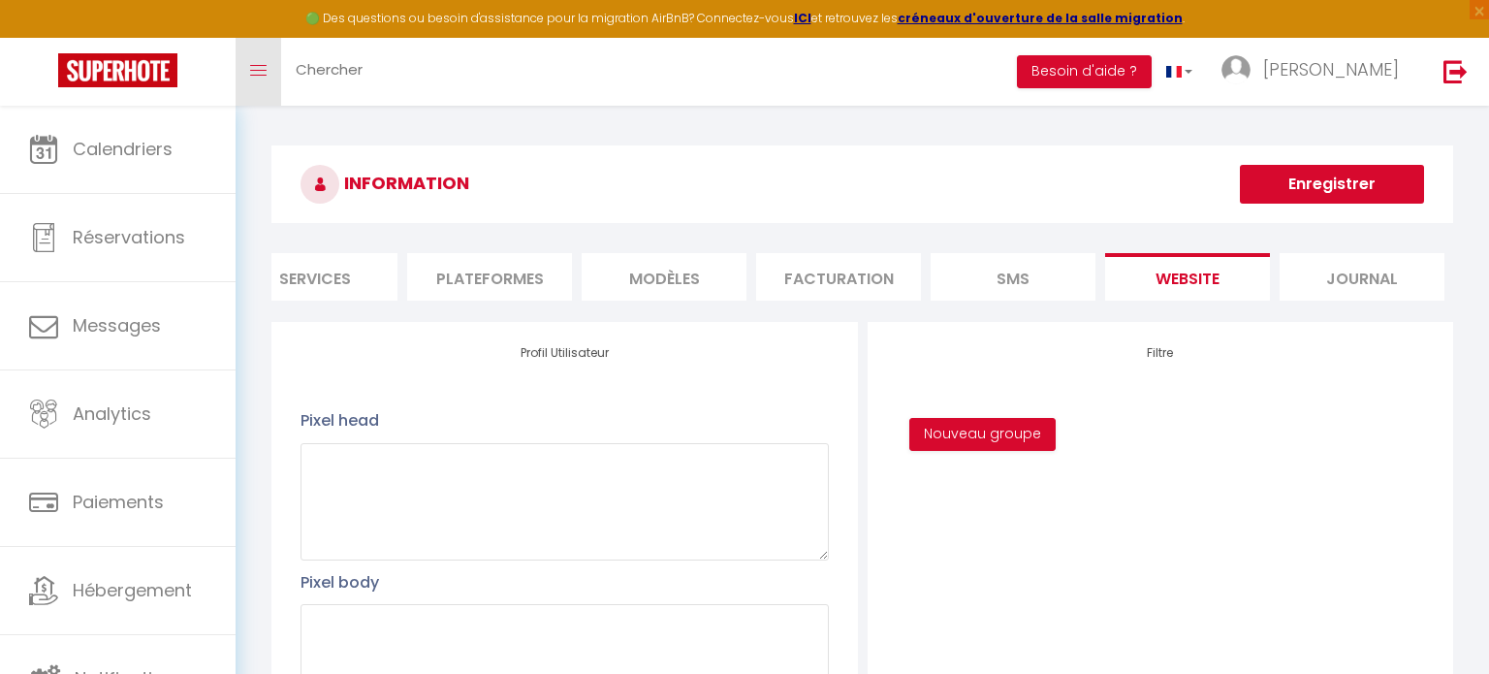
click at [277, 64] on link "Toggle menubar" at bounding box center [258, 72] width 46 height 68
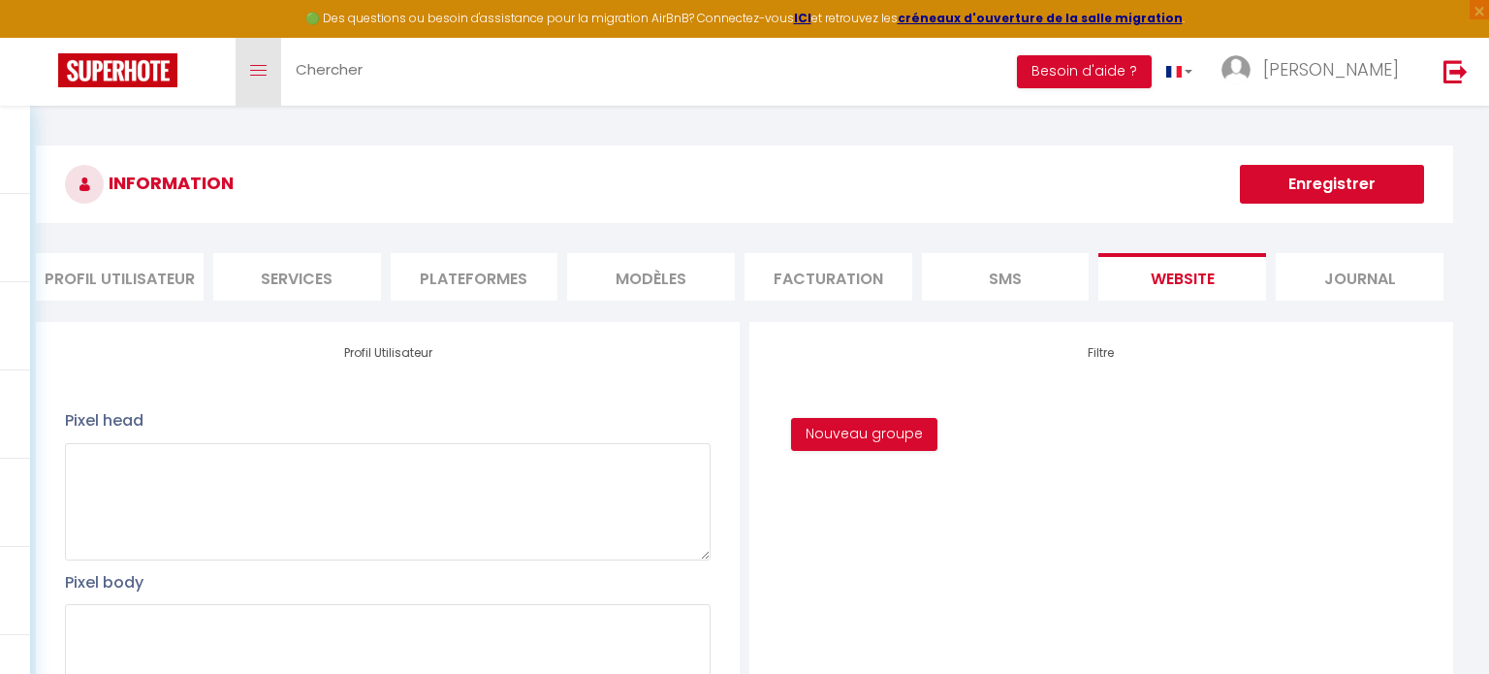
scroll to position [0, 0]
click at [277, 64] on link "Toggle menubar" at bounding box center [258, 72] width 46 height 68
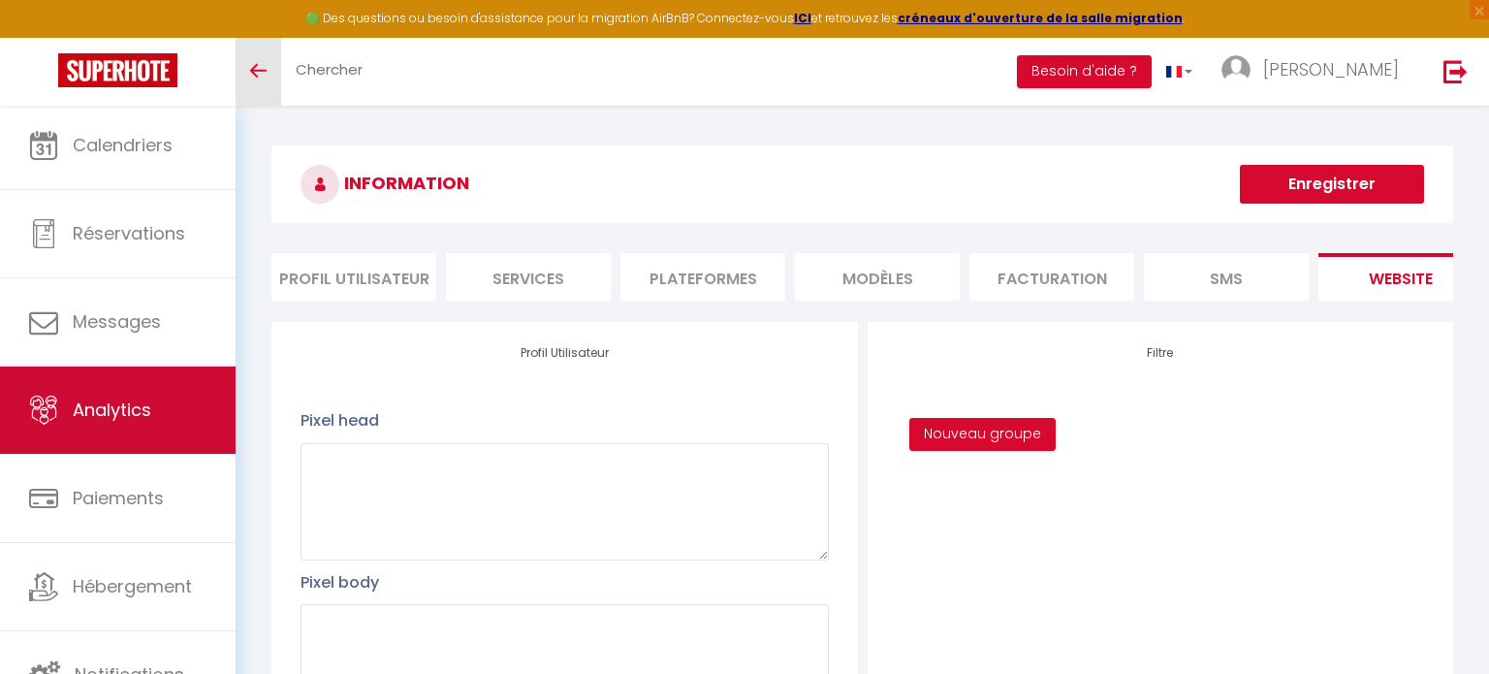
scroll to position [6, 0]
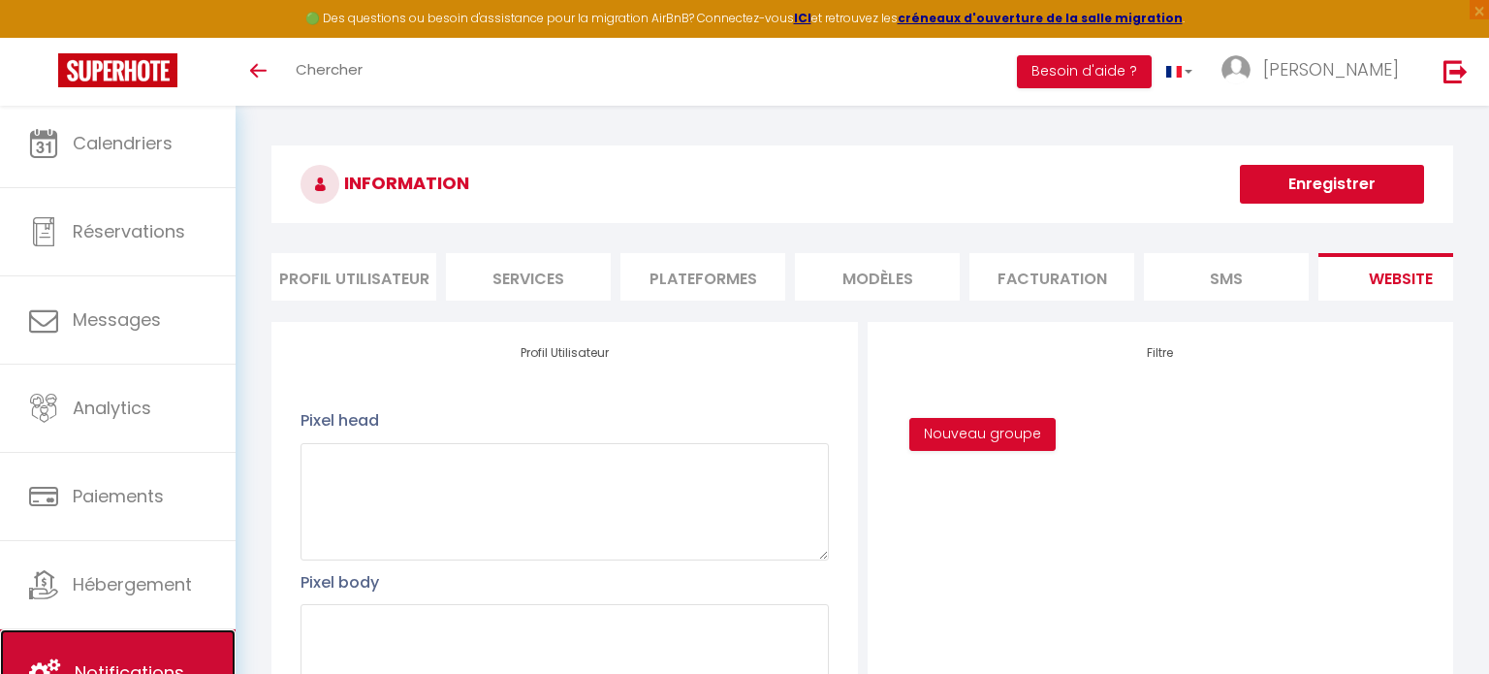
click at [120, 638] on link "Notifications" at bounding box center [117, 672] width 235 height 87
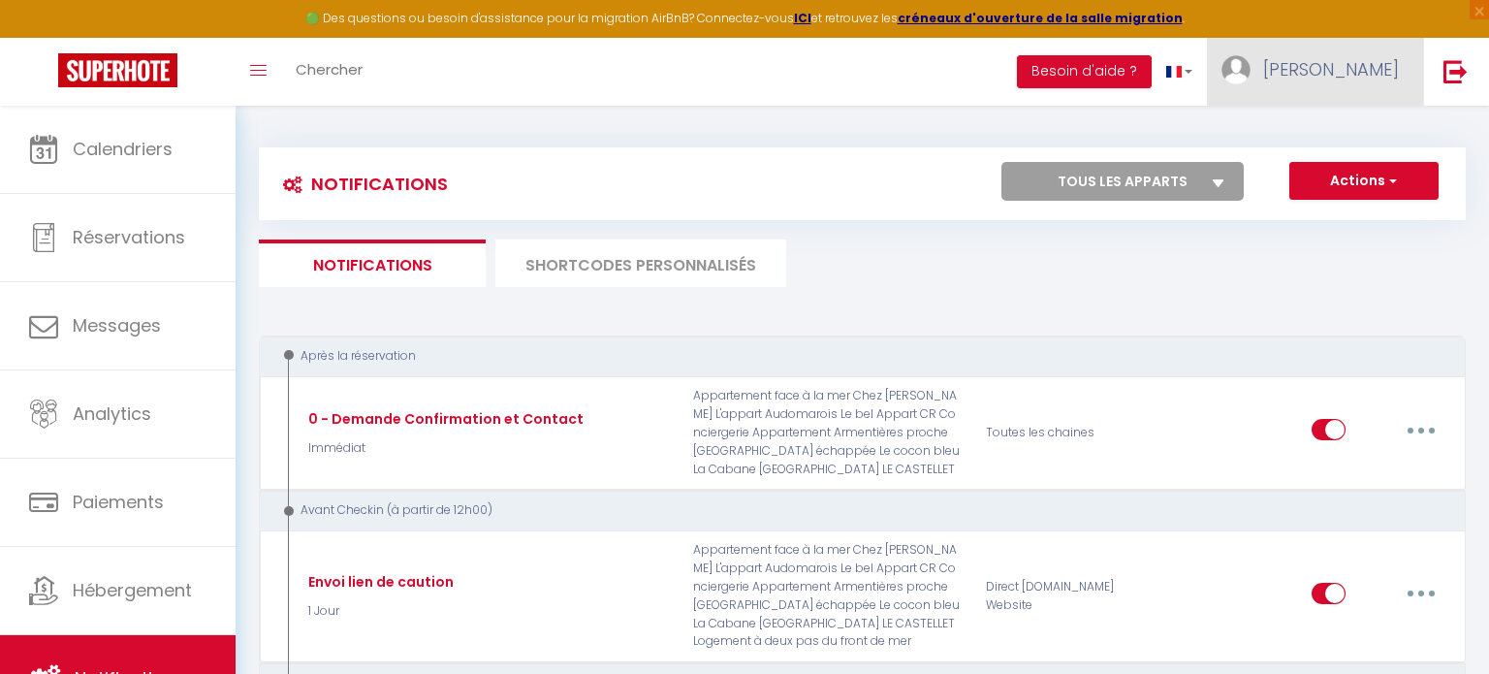
click at [1250, 64] on img at bounding box center [1235, 69] width 29 height 29
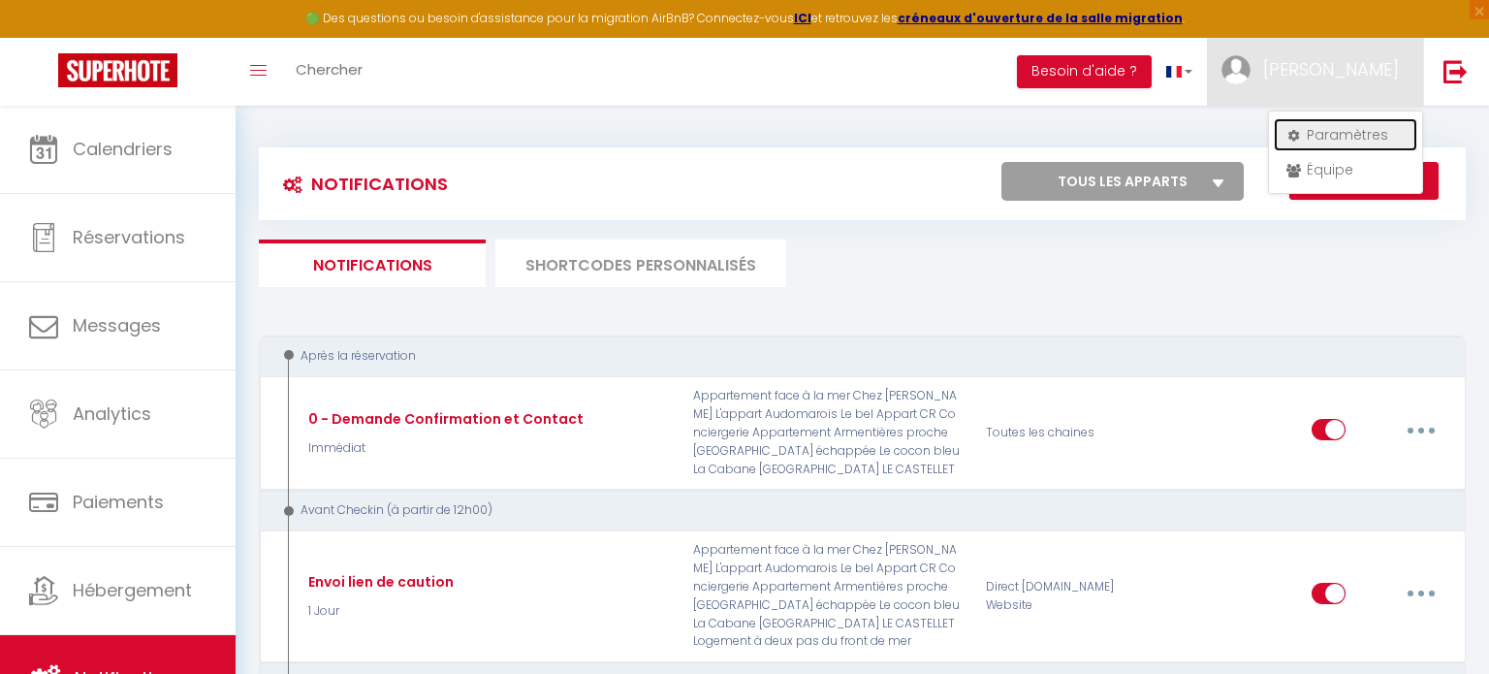
click at [1324, 140] on link "Paramètres" at bounding box center [1344, 134] width 143 height 33
select select "28"
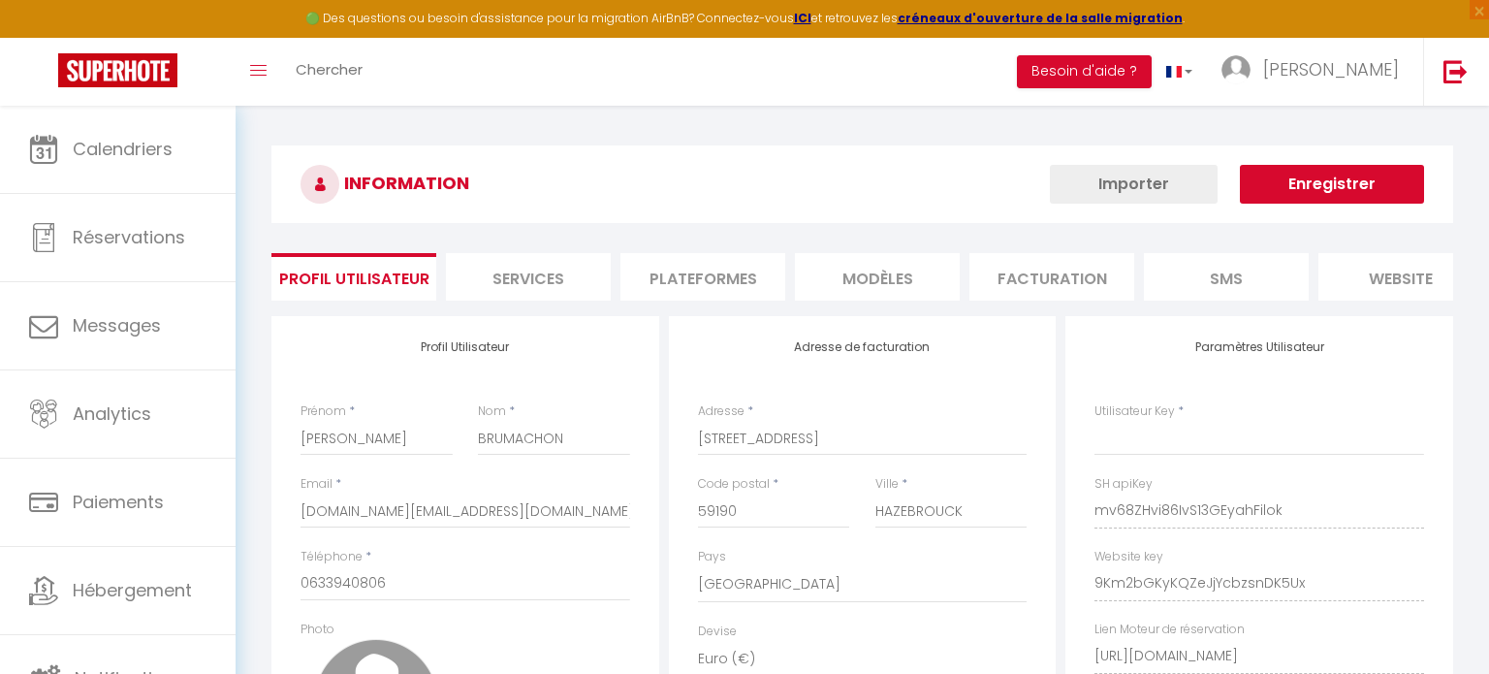
type input "mv68ZHvi86IvS13GEyahFilok"
type input "9Km2bGKyKQZeJjYcbzsnDK5Ux"
type input "[URL][DOMAIN_NAME]"
select select "fr"
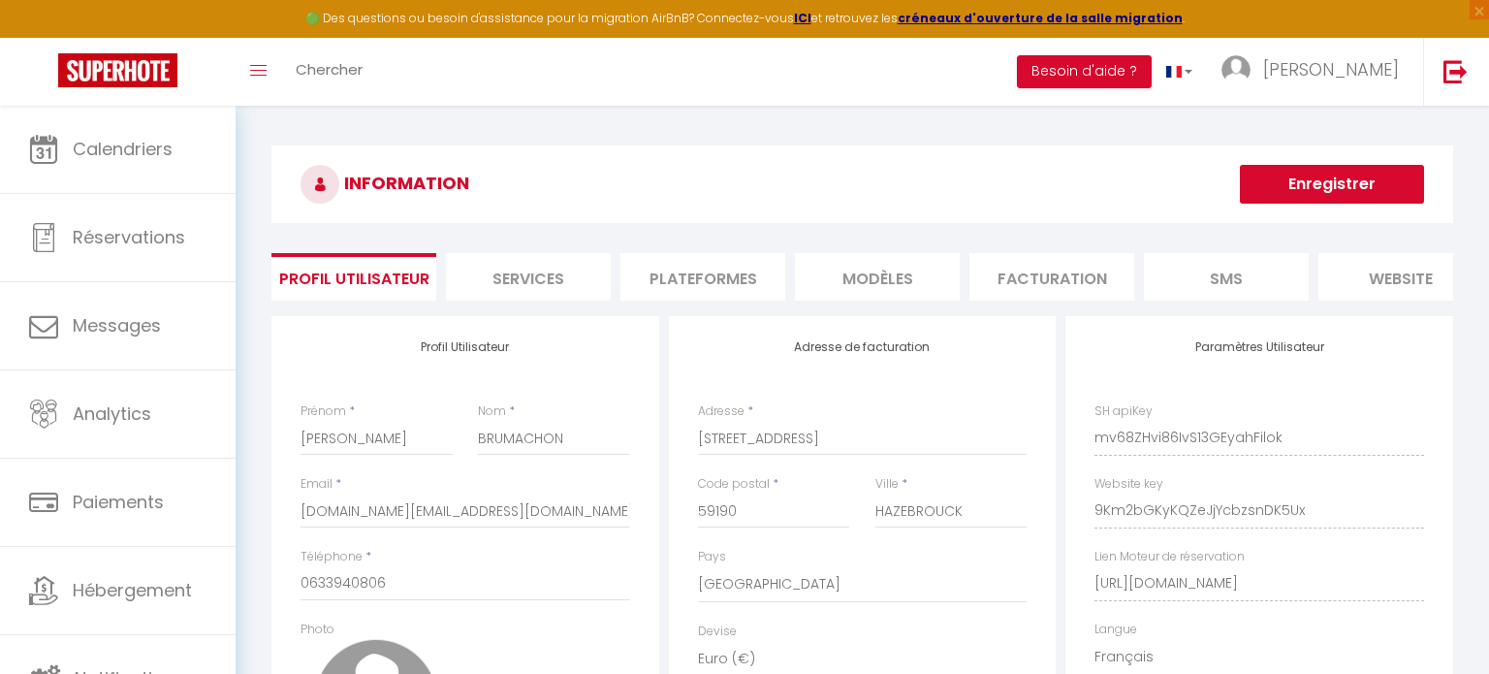
click at [1013, 275] on li "Facturation" at bounding box center [1051, 276] width 165 height 47
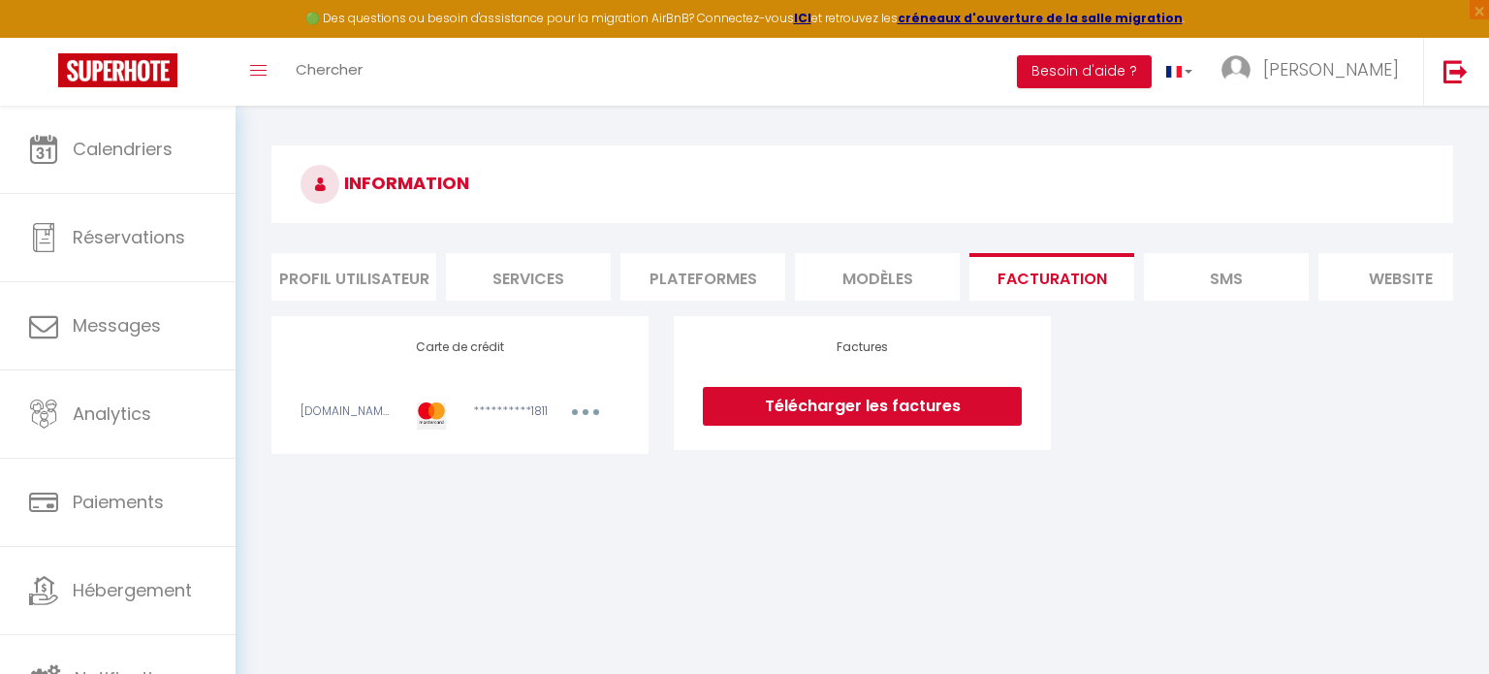
click at [584, 415] on button "button" at bounding box center [585, 414] width 54 height 24
click at [827, 400] on link "Télécharger les factures" at bounding box center [862, 406] width 319 height 39
click at [1306, 283] on li "SMS" at bounding box center [1226, 276] width 165 height 47
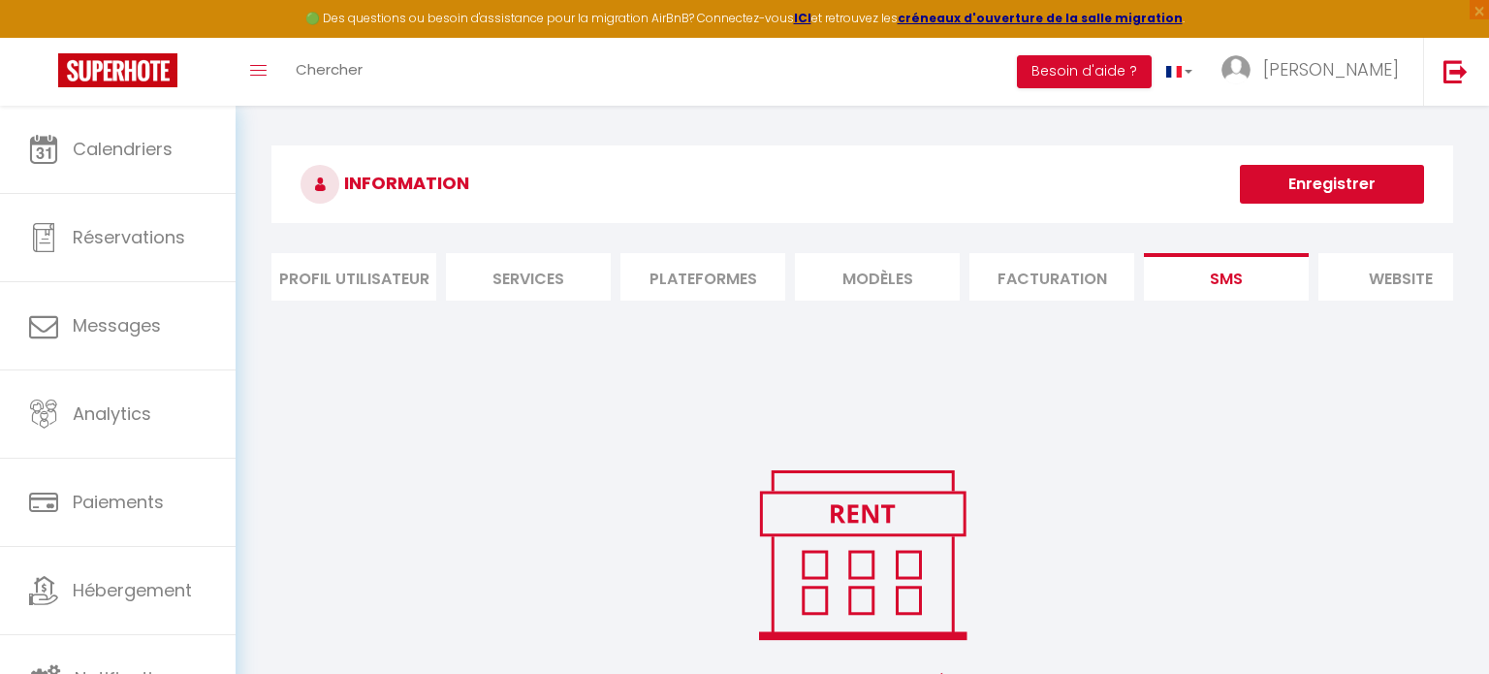
click at [794, 287] on ul "Profil Utilisateur Services Plateformes MODÈLES Facturation SMS website Journal" at bounding box center [861, 276] width 1181 height 47
click at [764, 285] on li "Plateformes" at bounding box center [702, 276] width 165 height 47
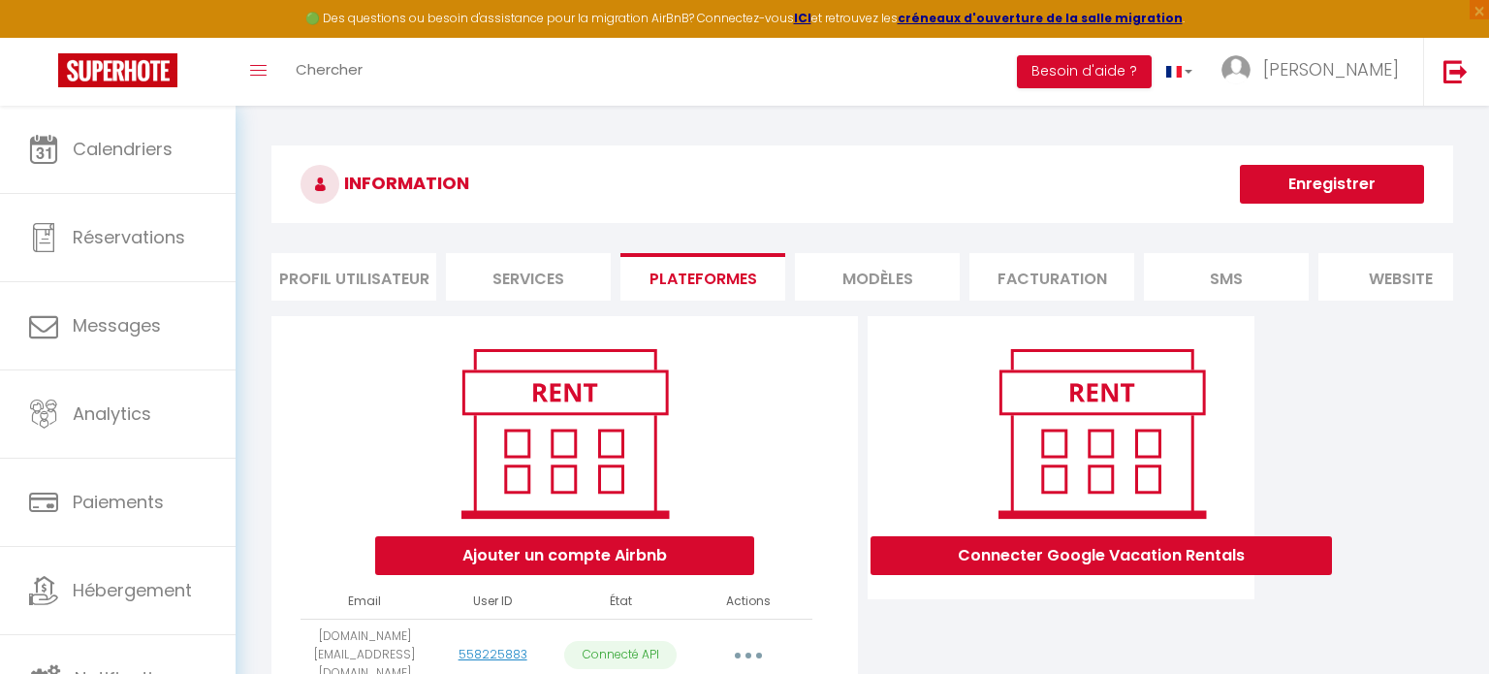
click at [544, 266] on li "Services" at bounding box center [528, 276] width 165 height 47
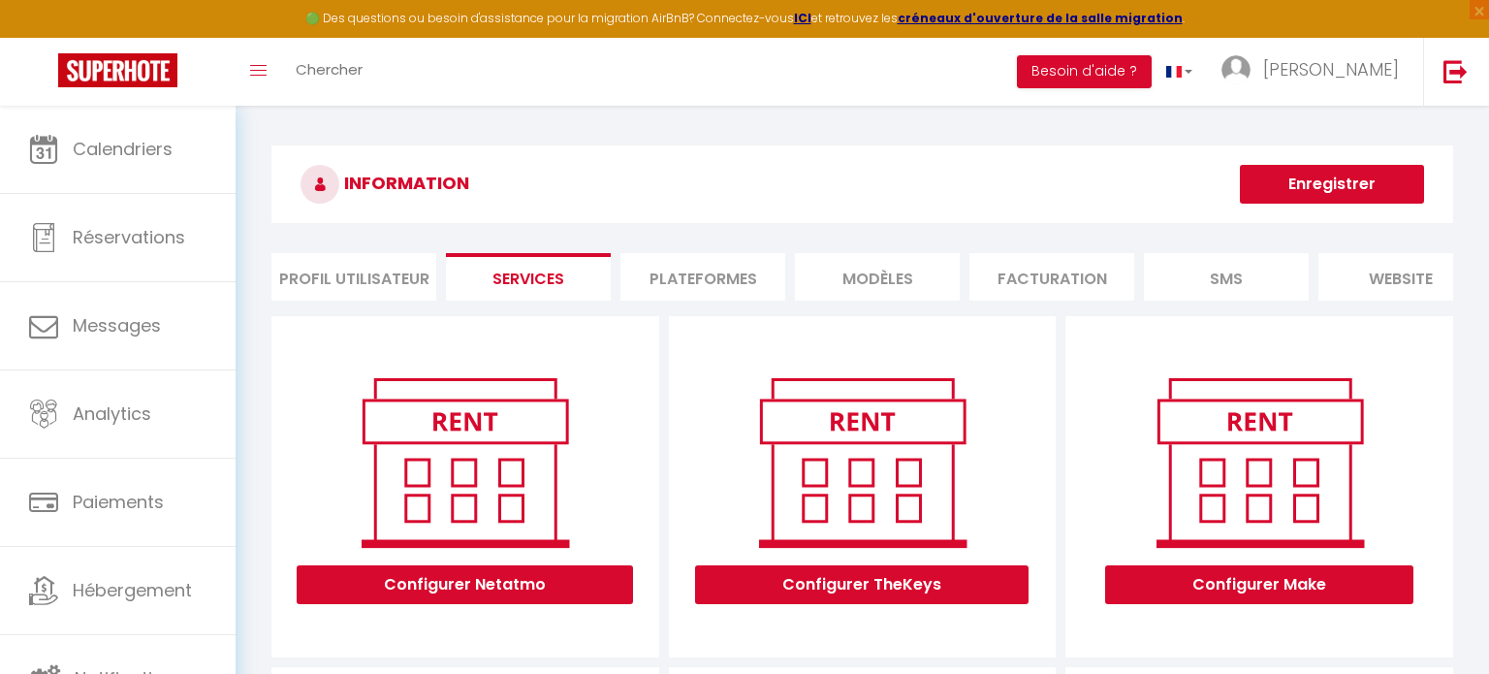
click at [339, 275] on li "Profil Utilisateur" at bounding box center [353, 276] width 165 height 47
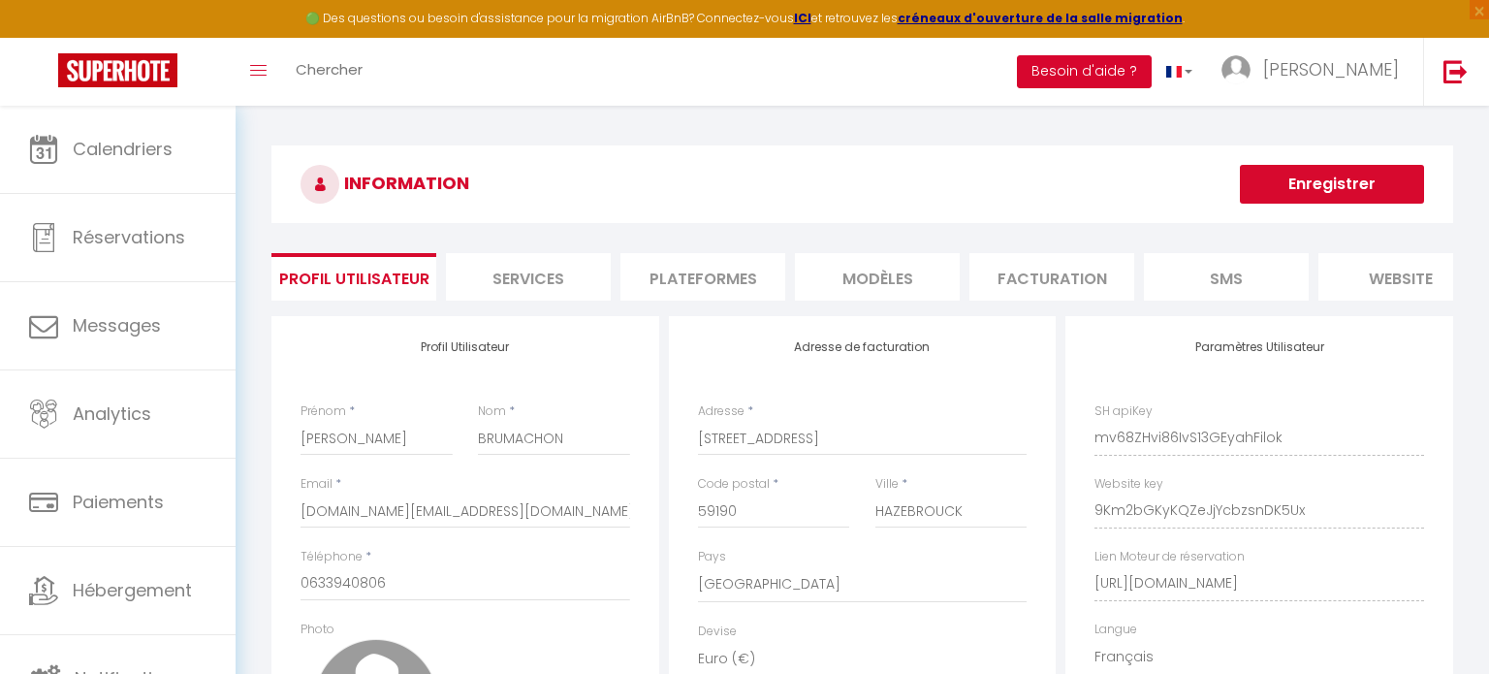
click at [1151, 74] on button "Besoin d'aide ?" at bounding box center [1084, 71] width 135 height 33
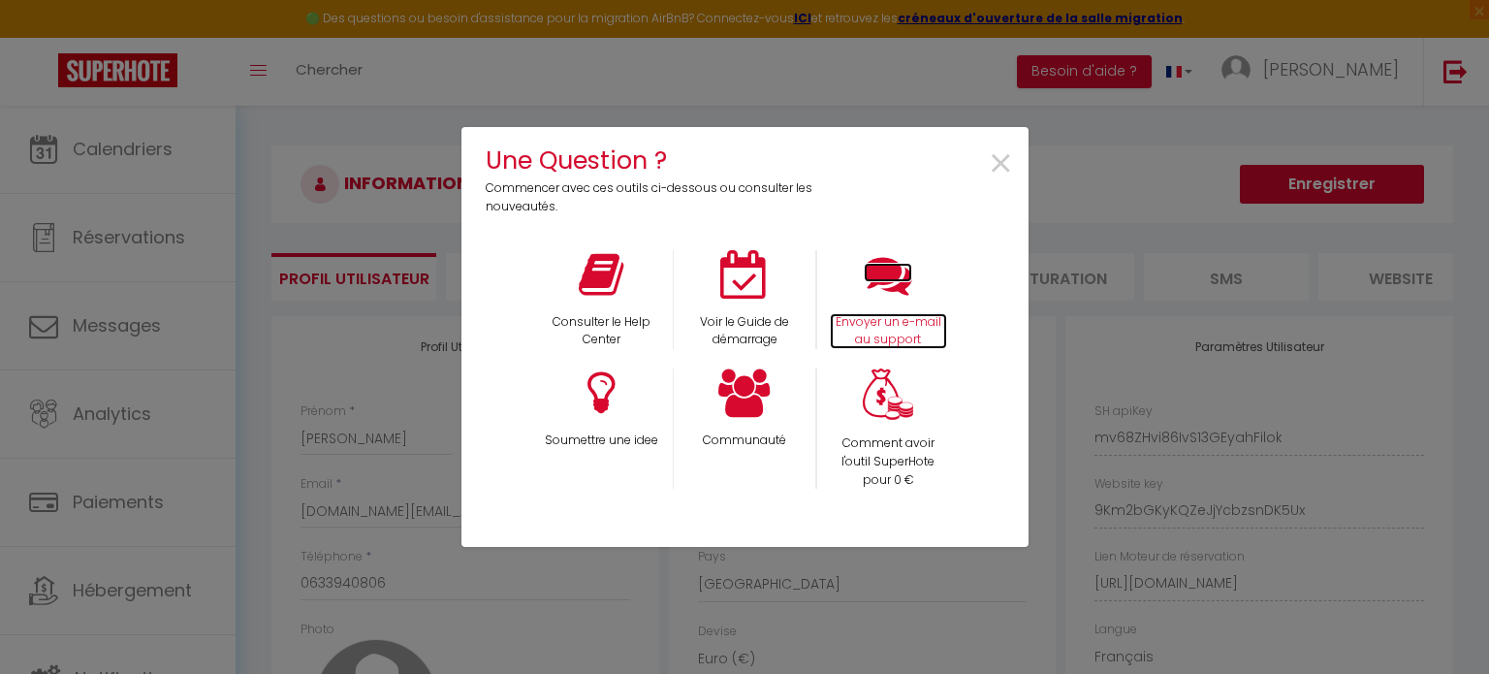
click at [888, 318] on p "Envoyer un e-mail au support" at bounding box center [888, 331] width 117 height 37
click at [1005, 160] on span "×" at bounding box center [1001, 164] width 26 height 61
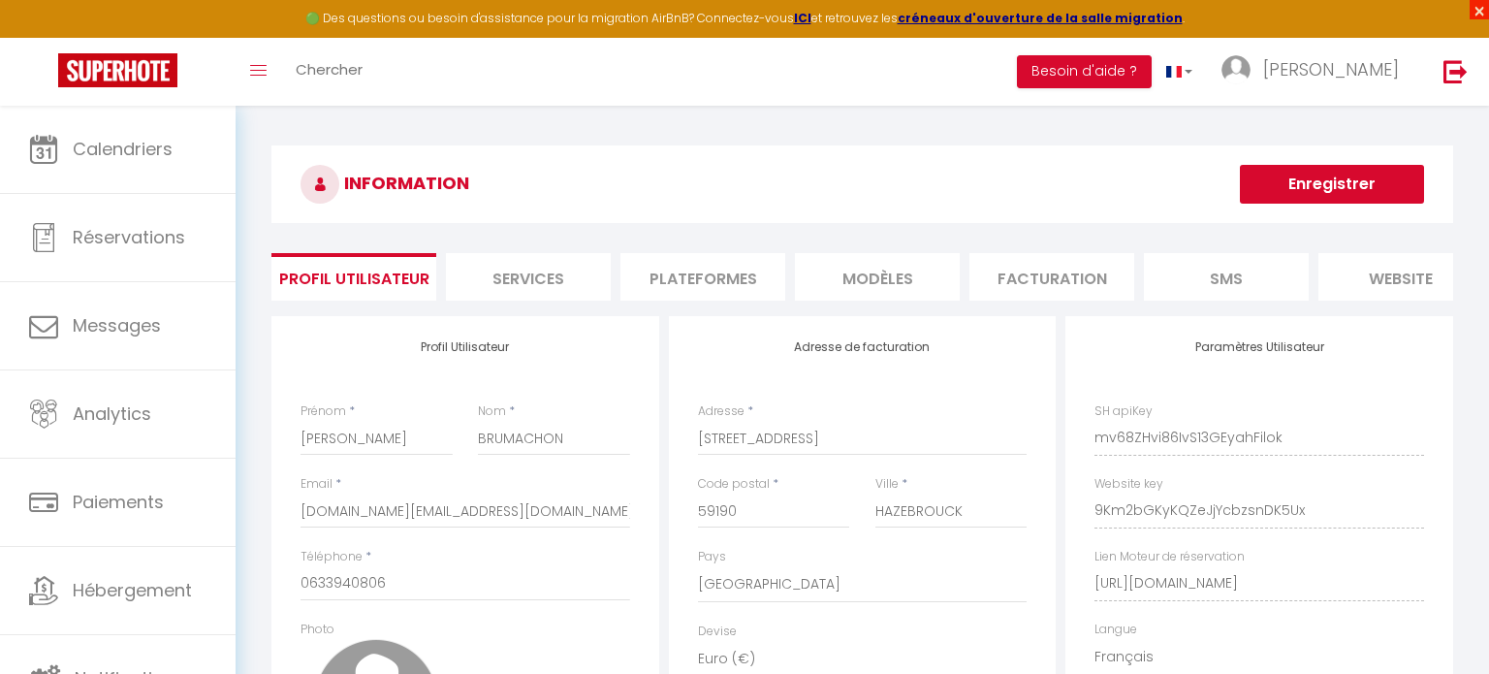
click at [1474, 16] on span "×" at bounding box center [1478, 9] width 19 height 19
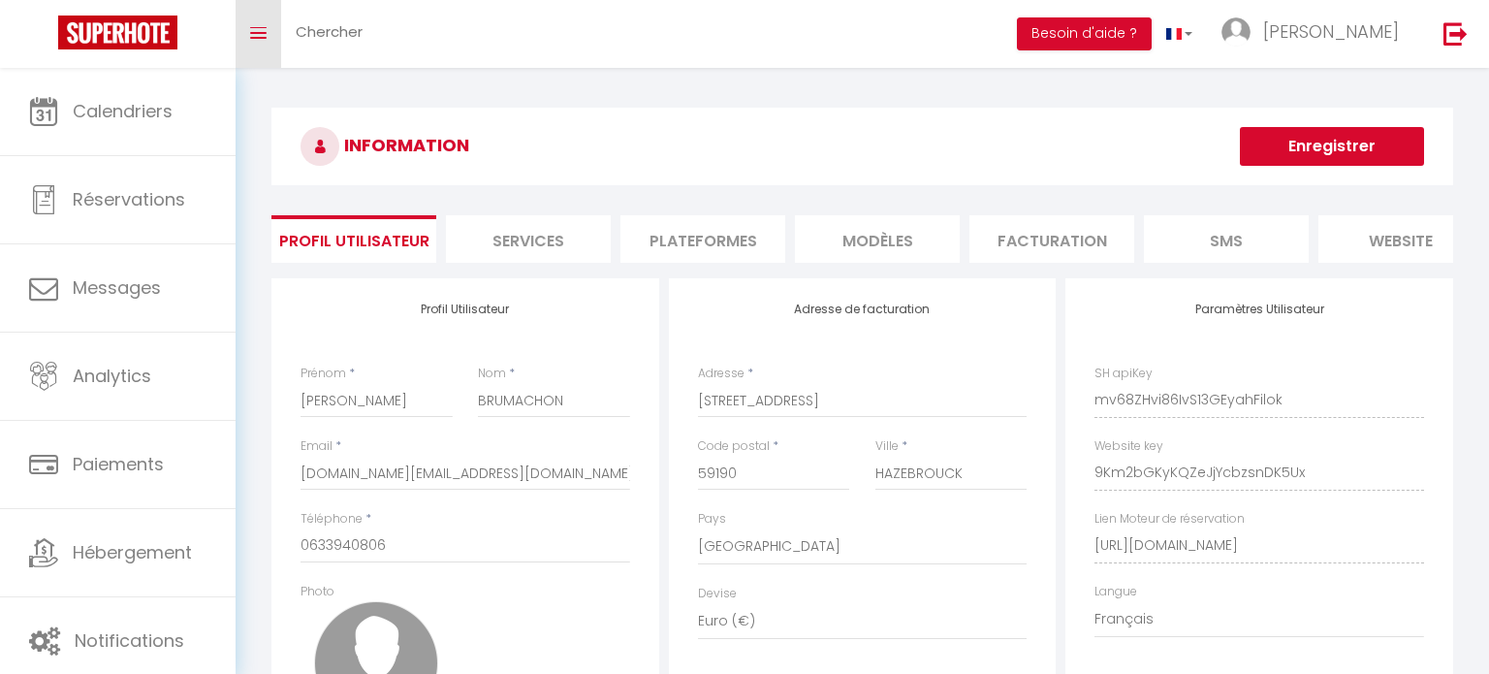
click at [246, 23] on link "Toggle menubar" at bounding box center [258, 34] width 46 height 68
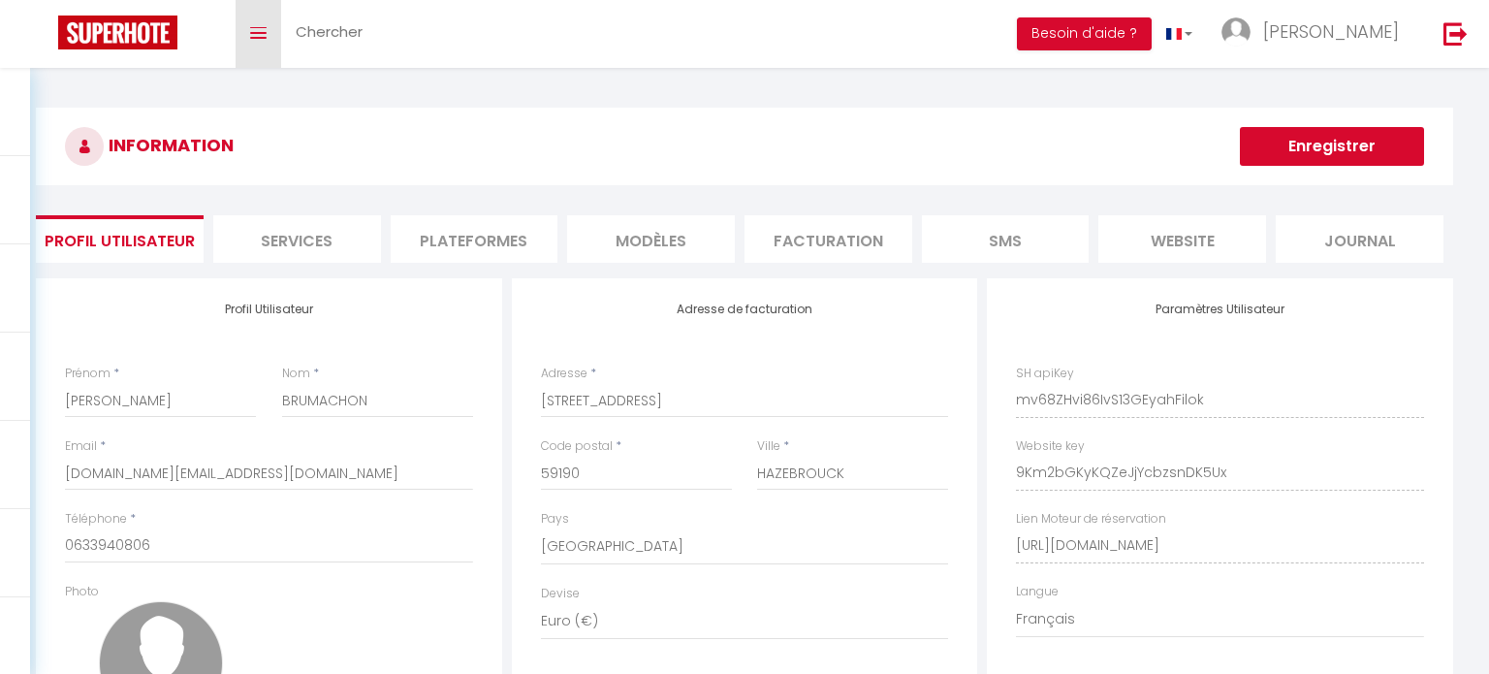
click at [246, 23] on link "Toggle menubar" at bounding box center [258, 34] width 46 height 68
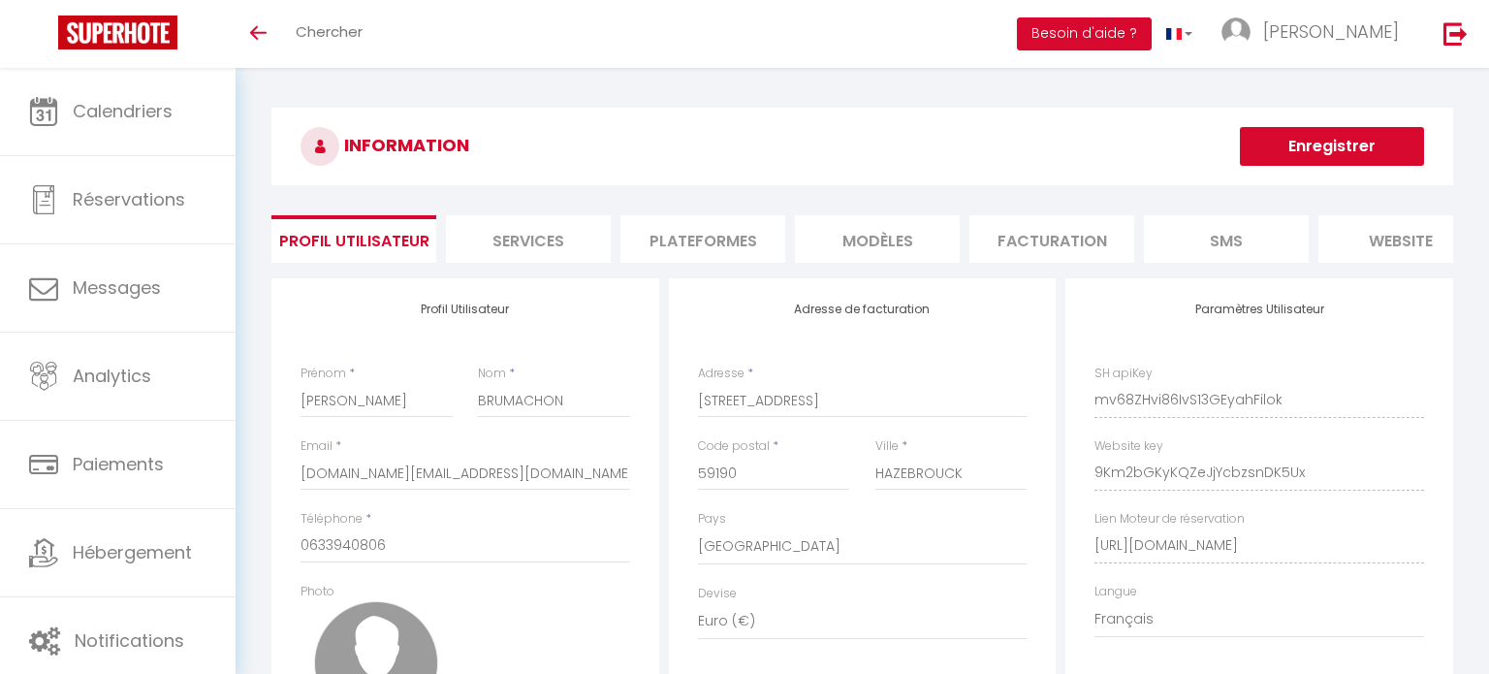
click at [395, 23] on div "Toggle menubar Chercher BUTTON Besoin d'aide ? Romain Paramètres Équipe" at bounding box center [808, 34] width 1334 height 68
click at [366, 39] on link "Chercher" at bounding box center [329, 34] width 96 height 68
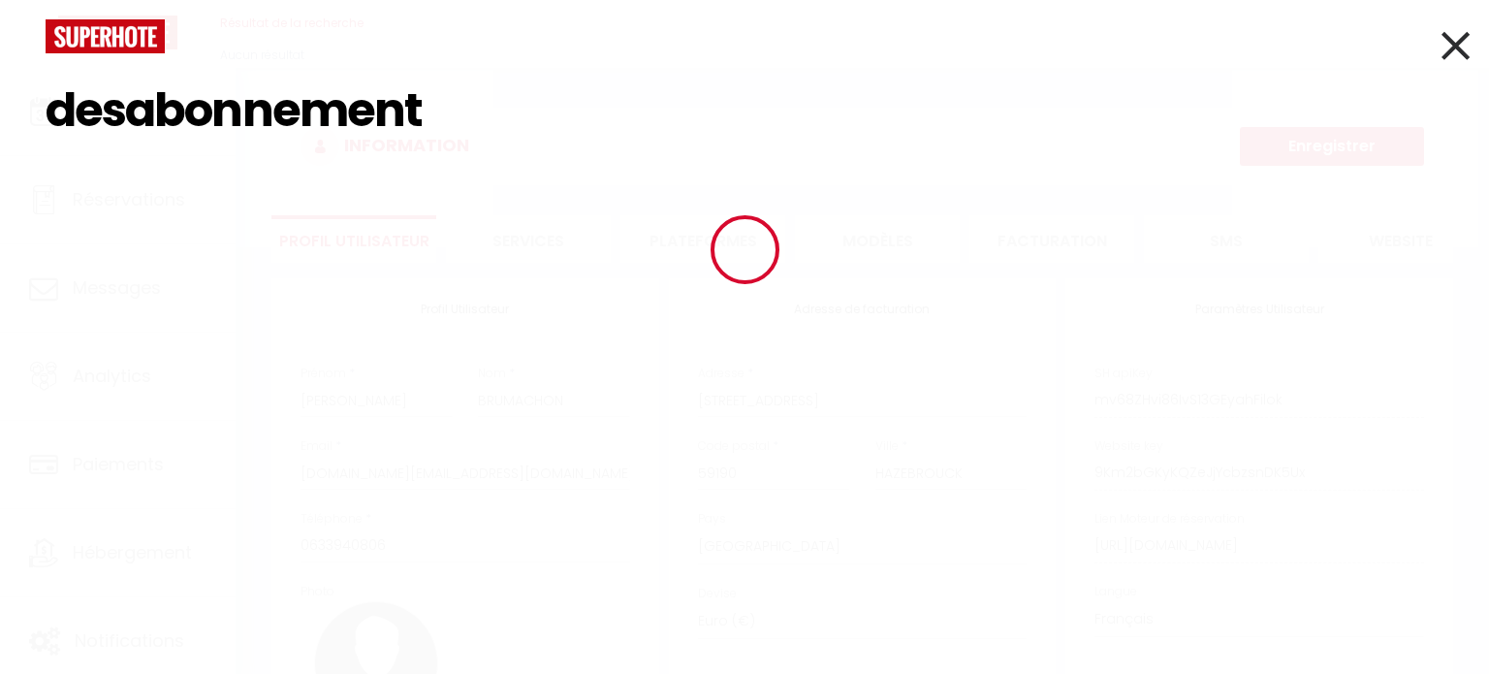
type input "desabonnement"
click at [1460, 44] on icon at bounding box center [1455, 45] width 28 height 48
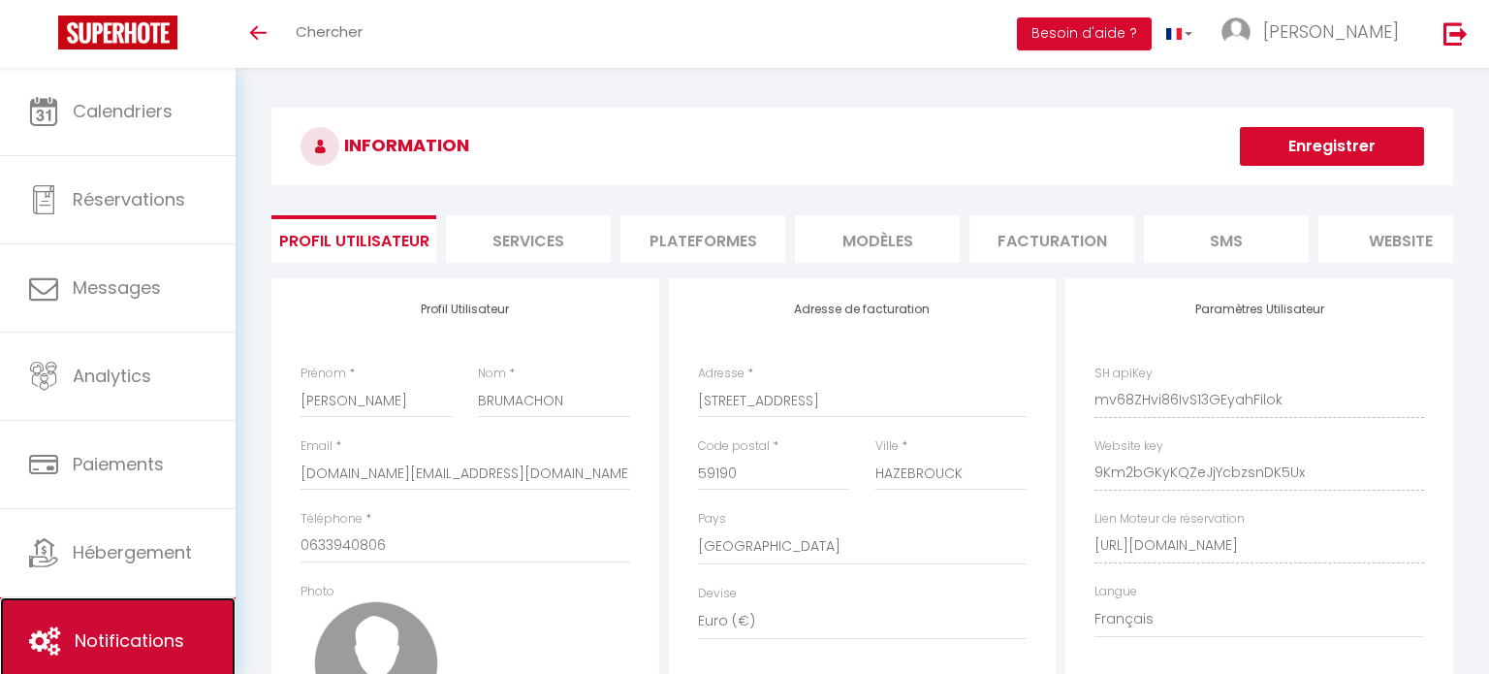
click at [151, 619] on link "Notifications" at bounding box center [117, 640] width 235 height 87
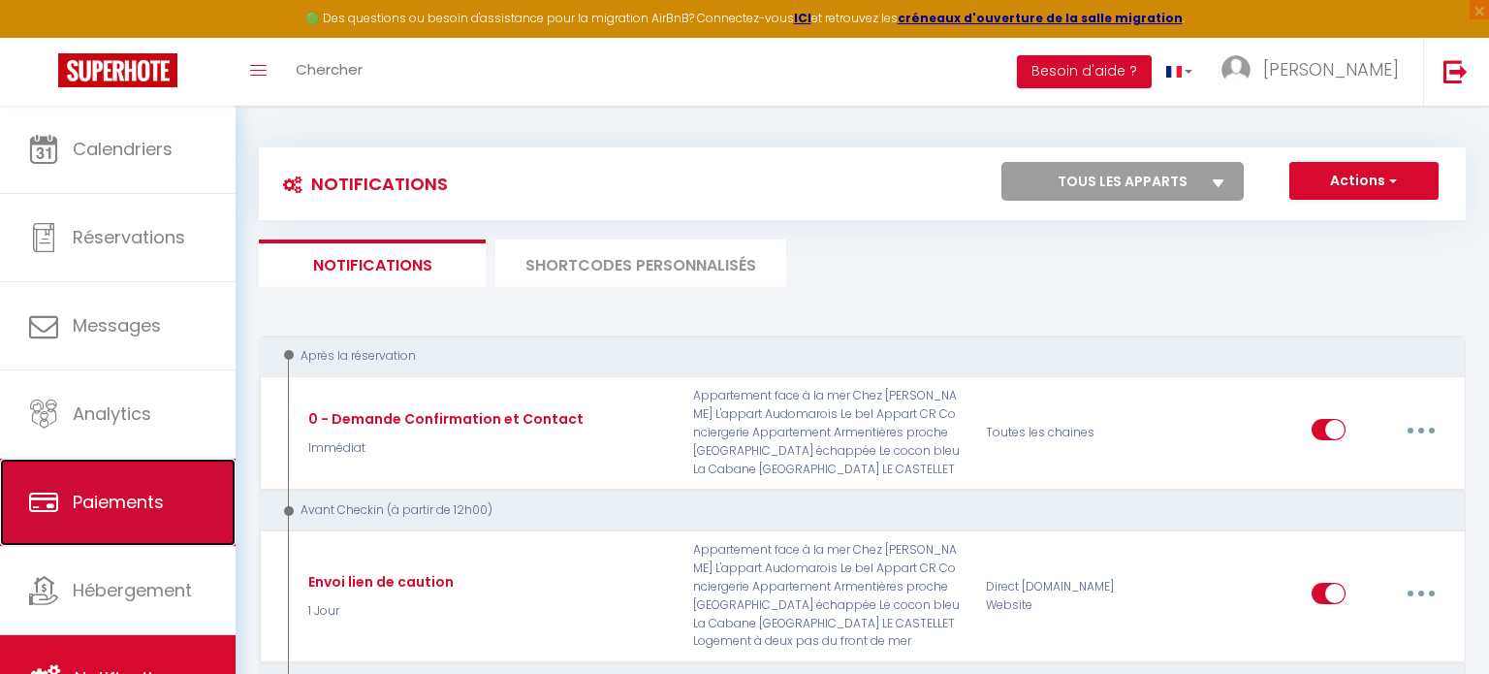
click at [135, 527] on link "Paiements" at bounding box center [117, 501] width 235 height 87
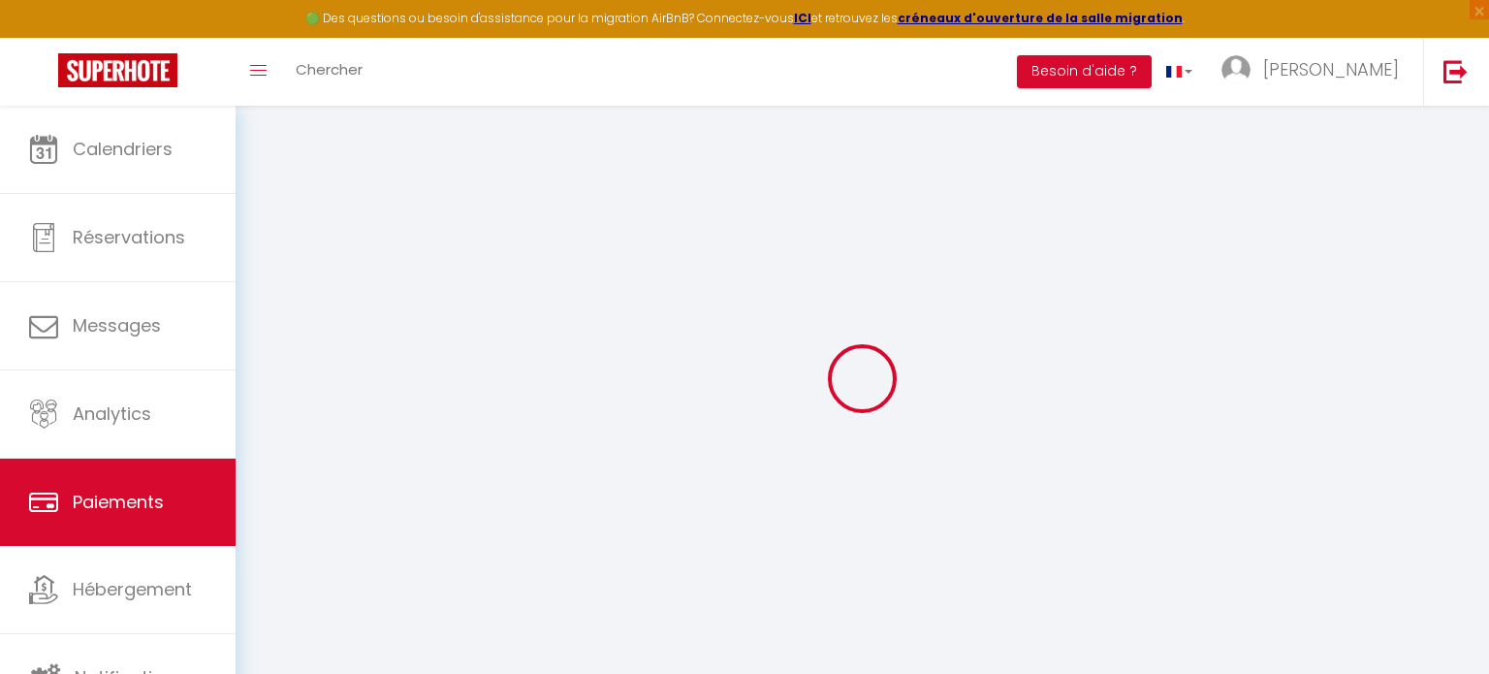
select select "2"
select select "0"
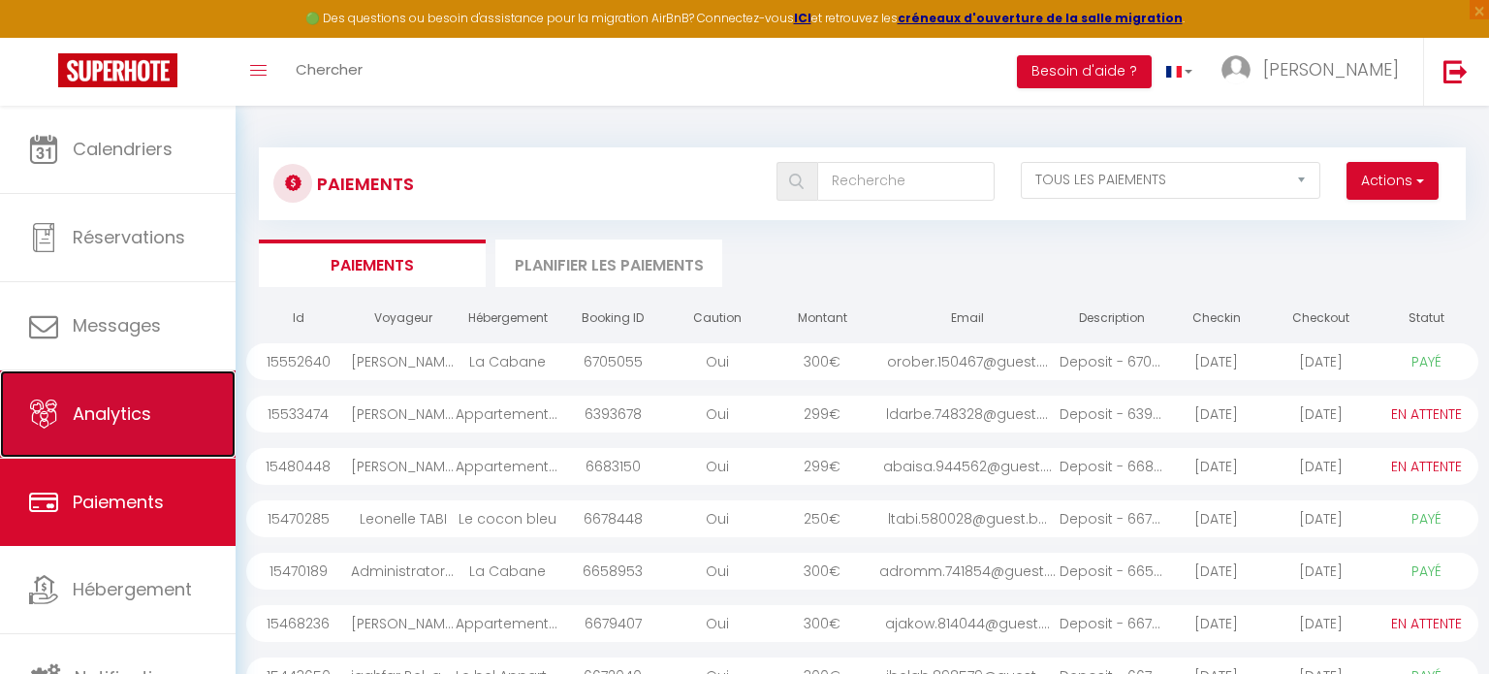
click at [128, 450] on link "Analytics" at bounding box center [117, 413] width 235 height 87
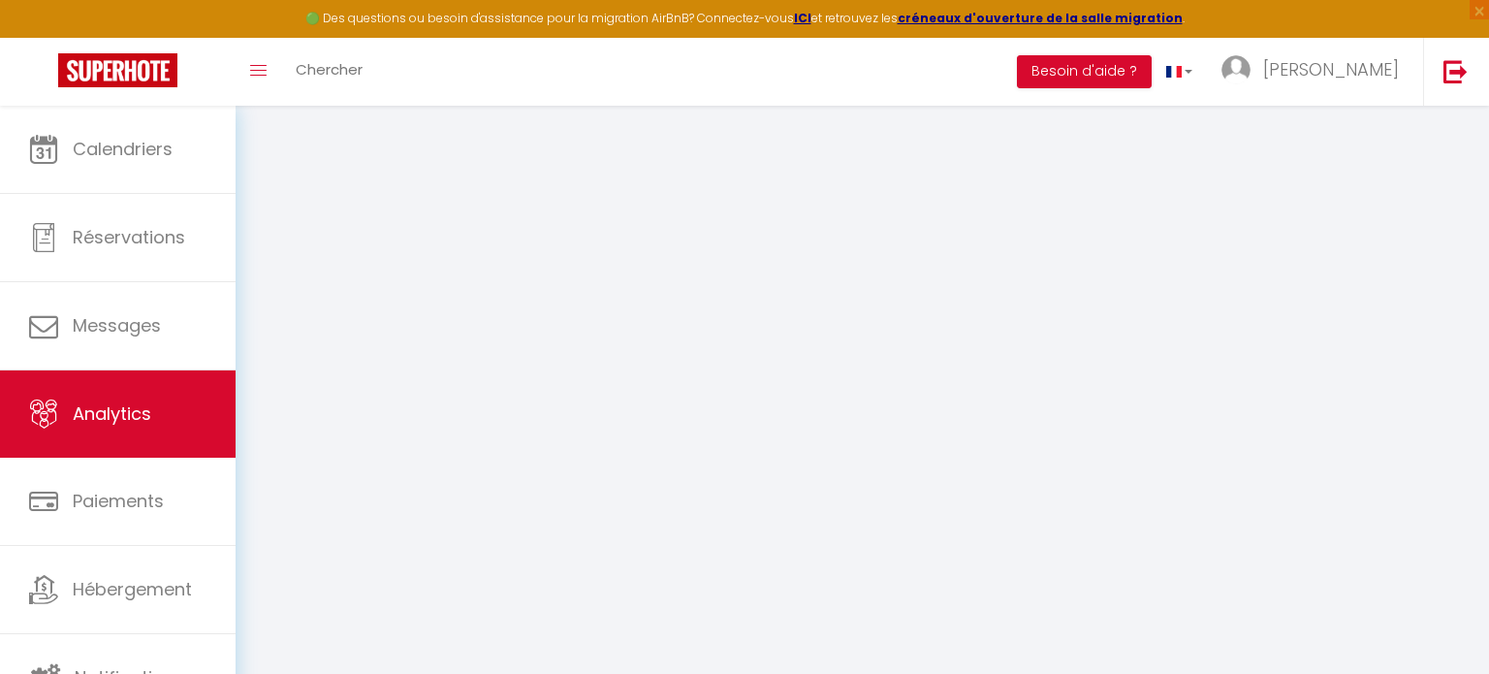
select select "2025"
select select "9"
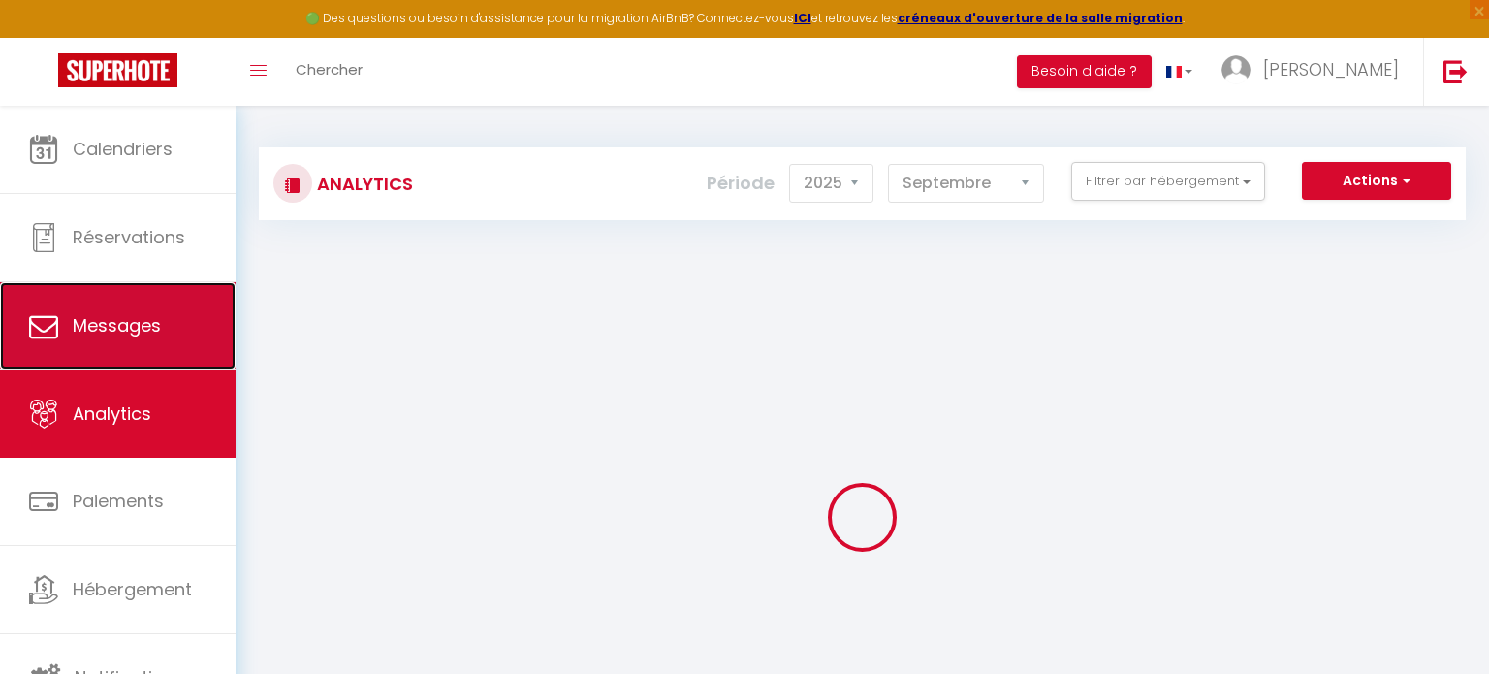
click at [147, 304] on link "Messages" at bounding box center [117, 325] width 235 height 87
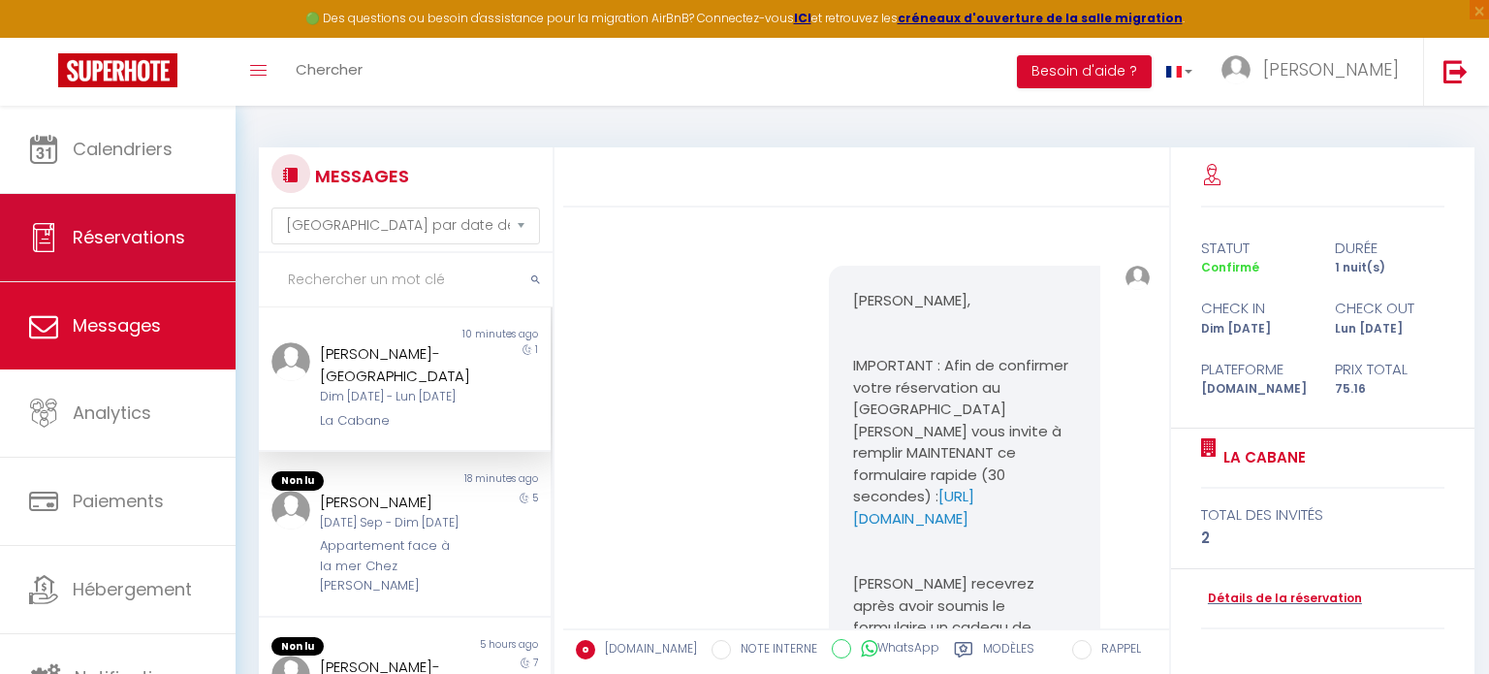
scroll to position [329, 0]
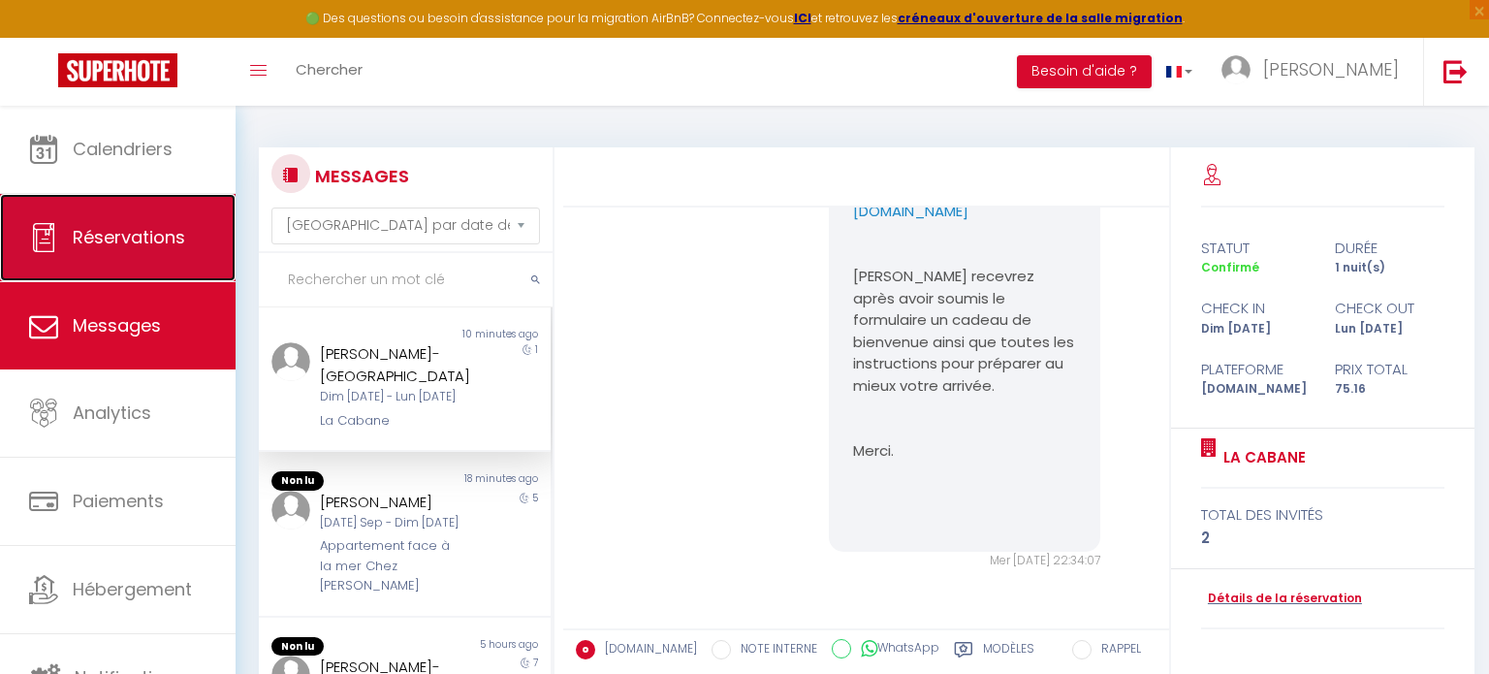
click at [146, 257] on link "Réservations" at bounding box center [117, 237] width 235 height 87
select select "not_cancelled"
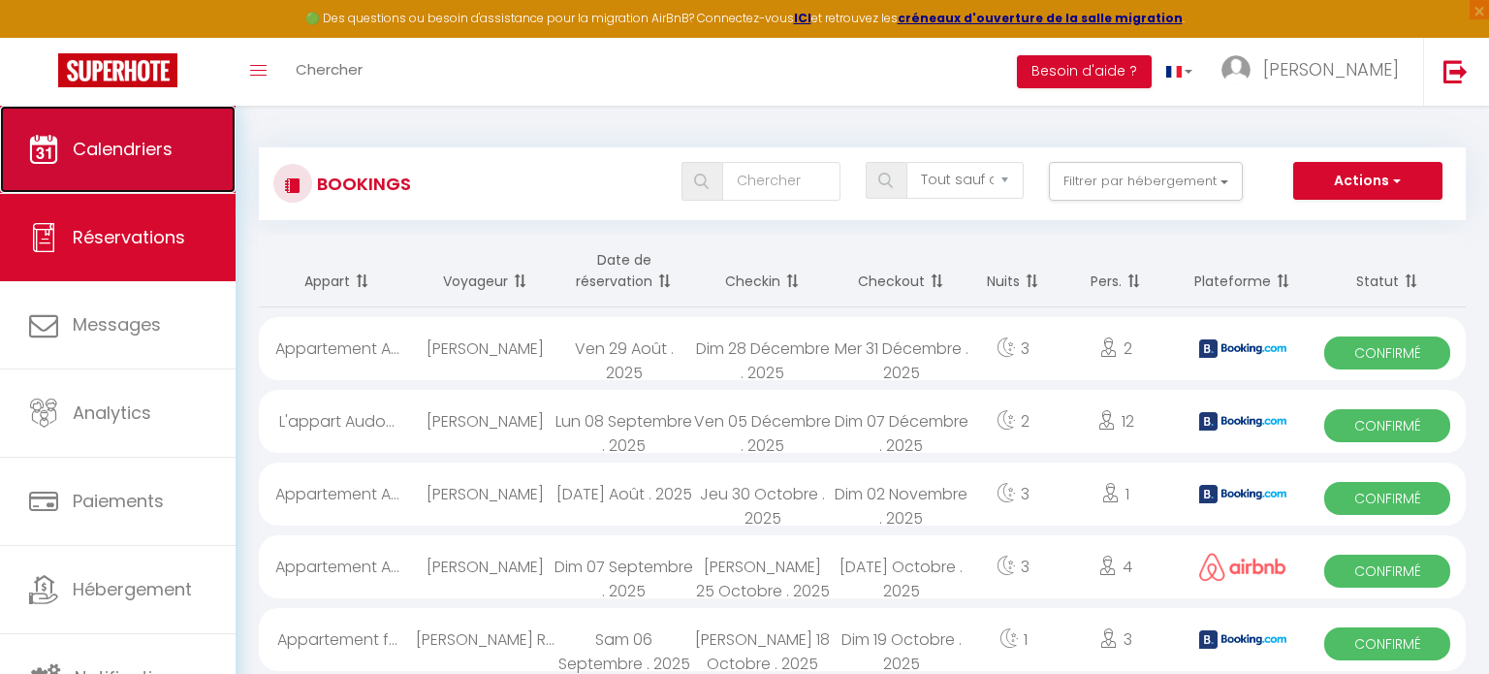
click at [160, 177] on link "Calendriers" at bounding box center [117, 149] width 235 height 87
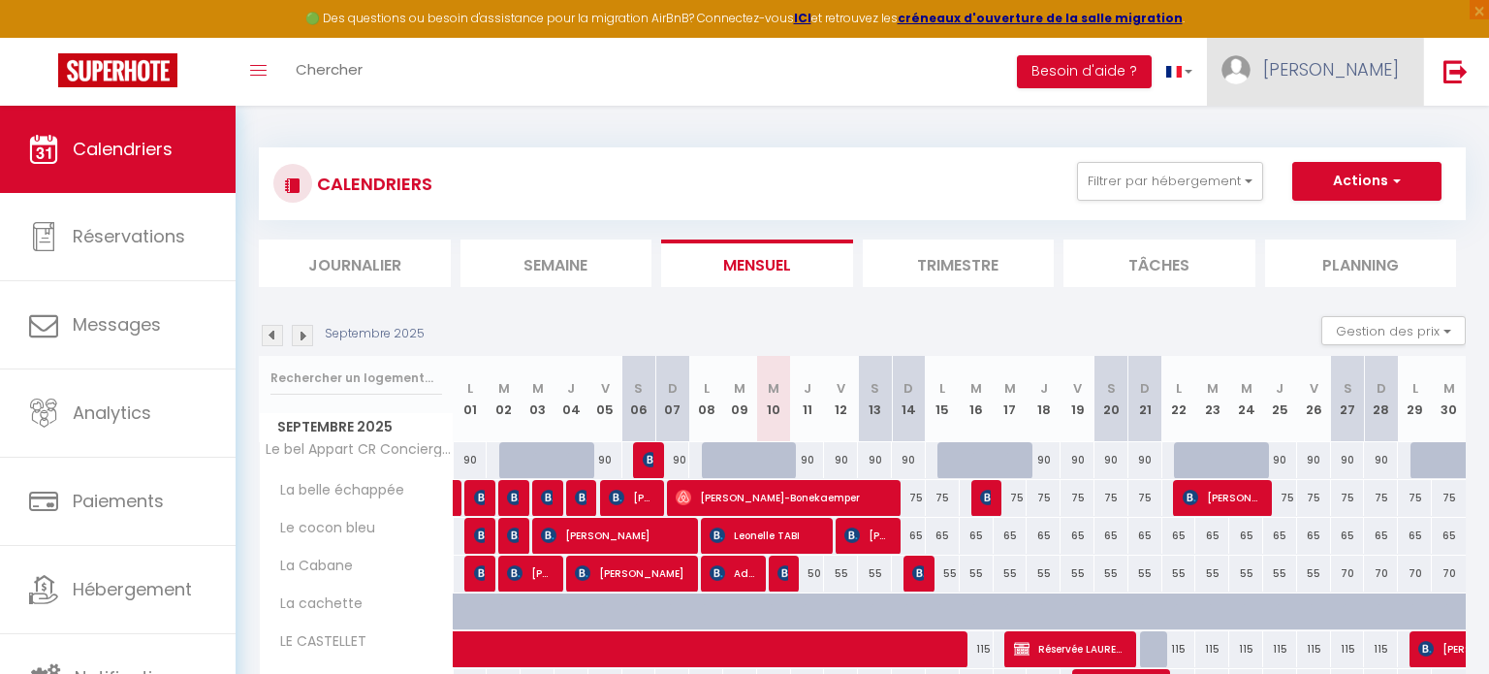
click at [1371, 40] on link "[PERSON_NAME]" at bounding box center [1315, 72] width 216 height 68
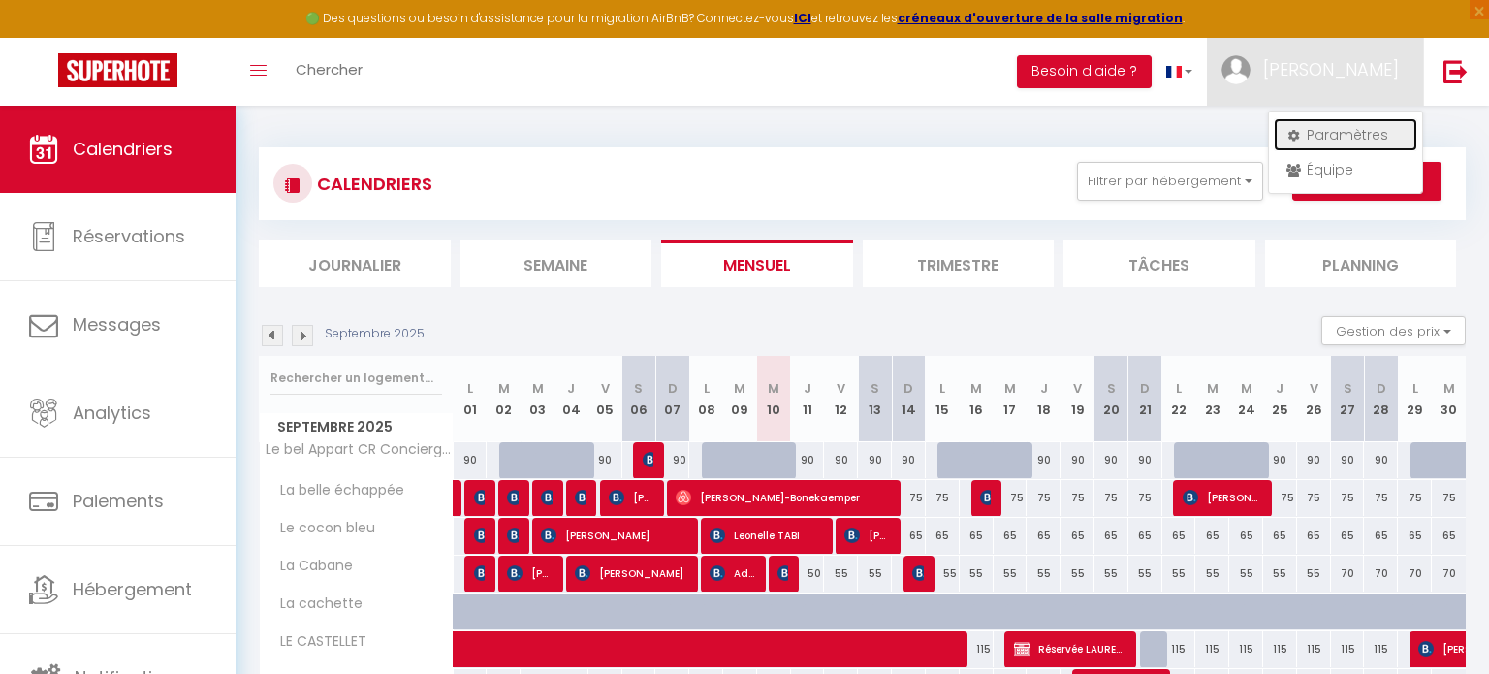
click at [1354, 141] on link "Paramètres" at bounding box center [1344, 134] width 143 height 33
select select "28"
select select "fr"
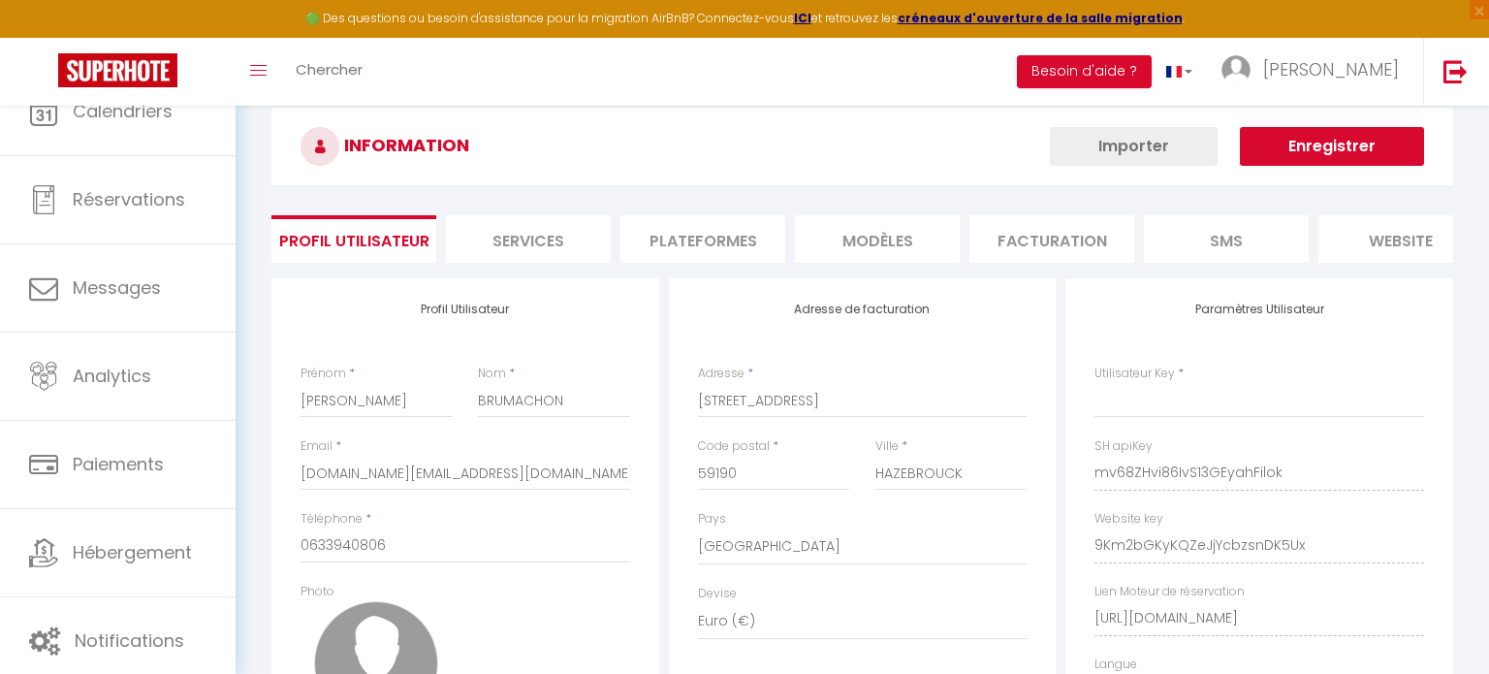
type input "mv68ZHvi86IvS13GEyahFilok"
type input "9Km2bGKyKQZeJjYcbzsnDK5Ux"
type input "[URL][DOMAIN_NAME]"
select select "fr"
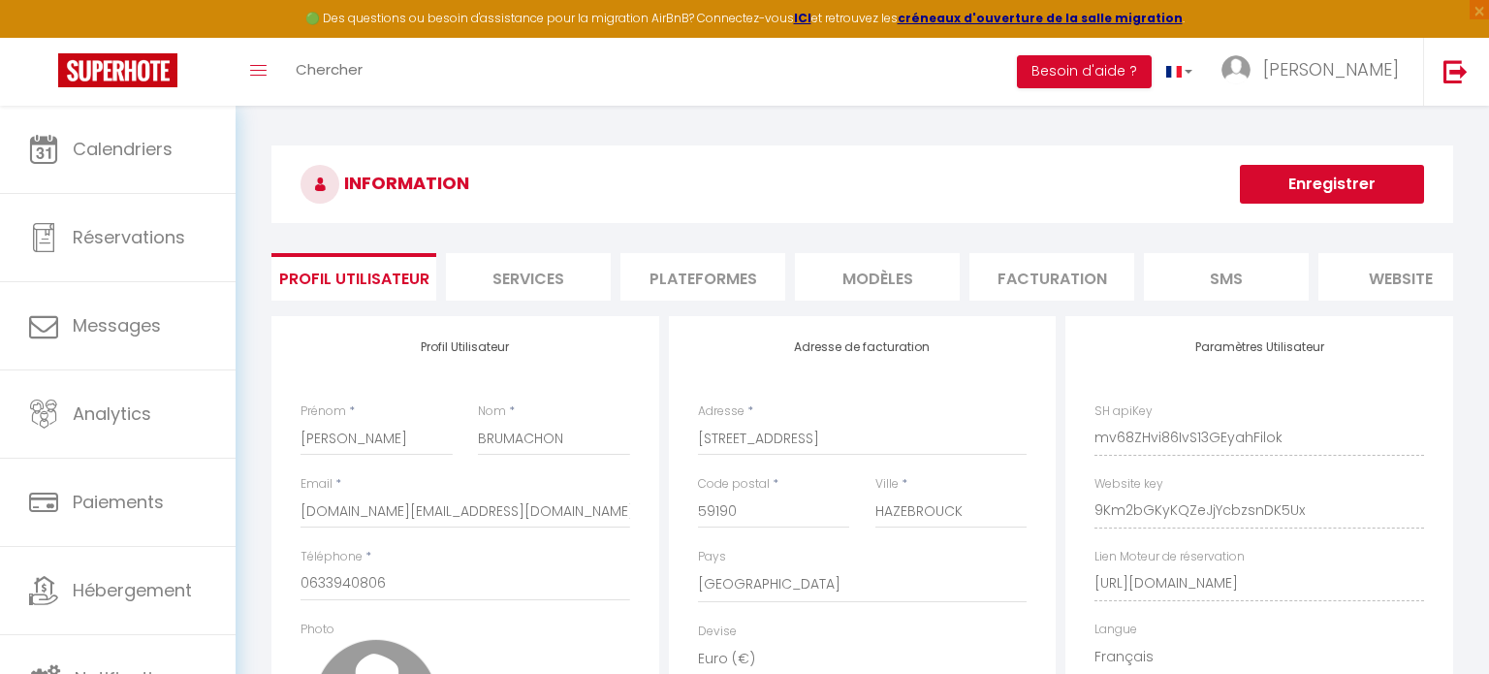
click at [1341, 282] on li "website" at bounding box center [1400, 276] width 165 height 47
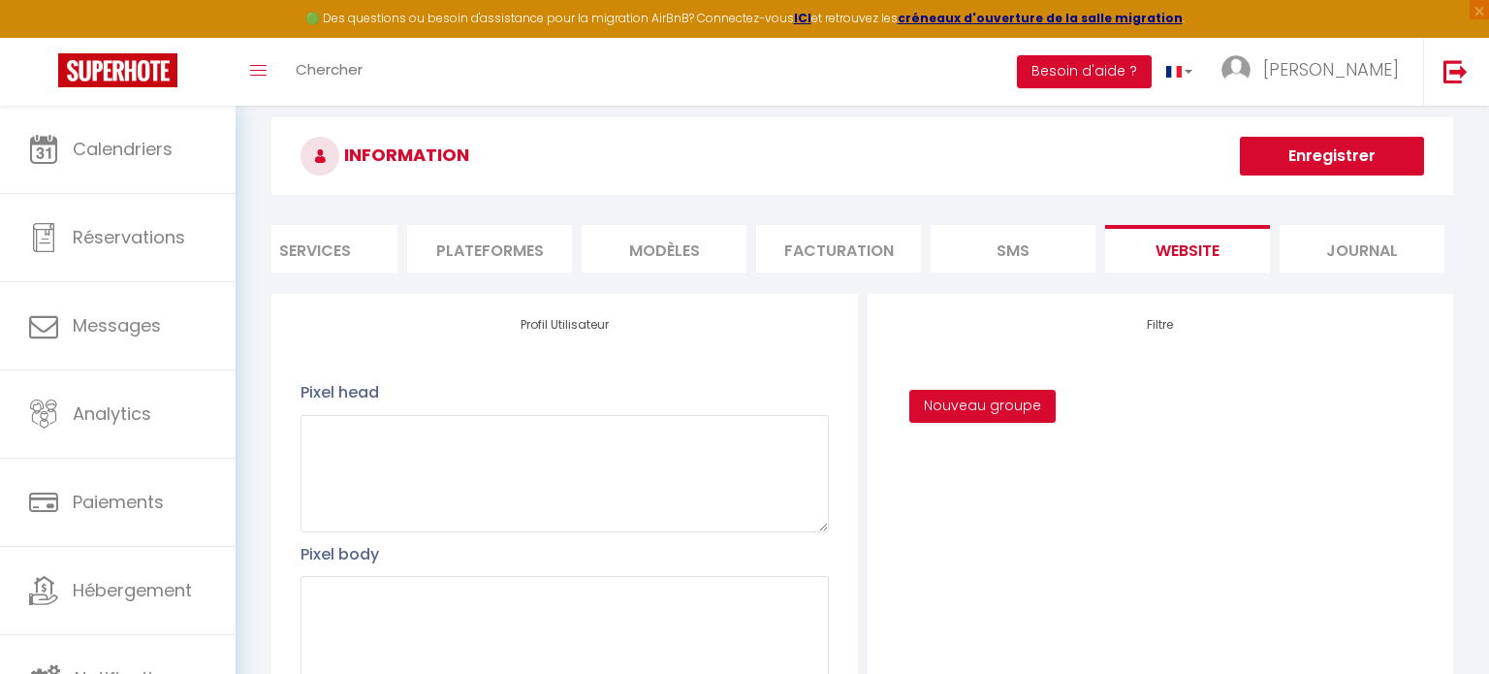
scroll to position [30, 0]
